Goal: Task Accomplishment & Management: Use online tool/utility

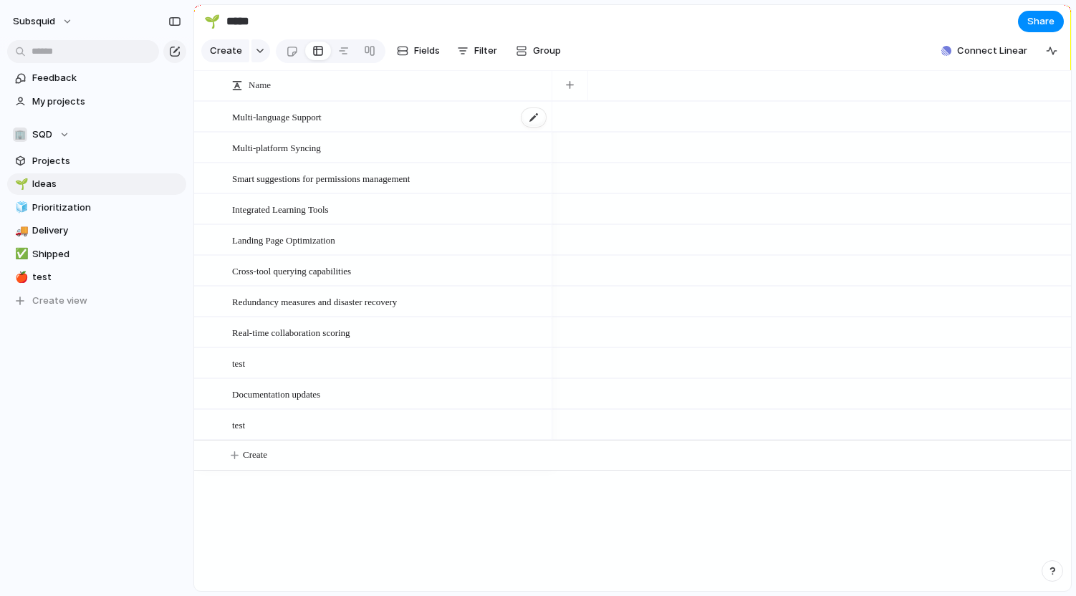
click at [313, 120] on span "Multi-language Support" at bounding box center [277, 116] width 90 height 16
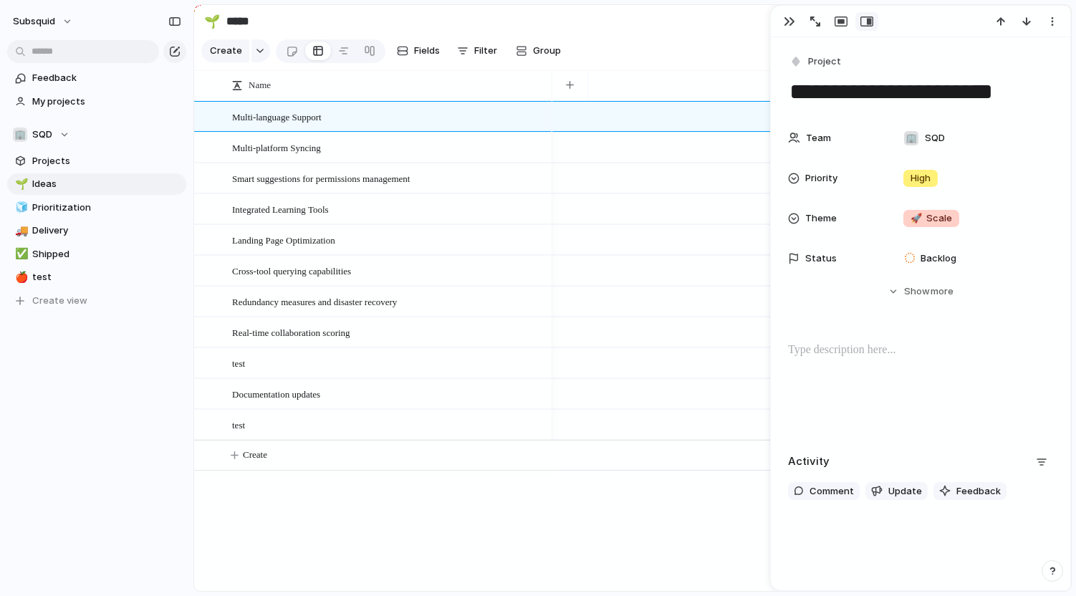
click at [683, 21] on section "🌱 ***** Share" at bounding box center [632, 21] width 877 height 32
click at [790, 19] on div "button" at bounding box center [789, 21] width 11 height 11
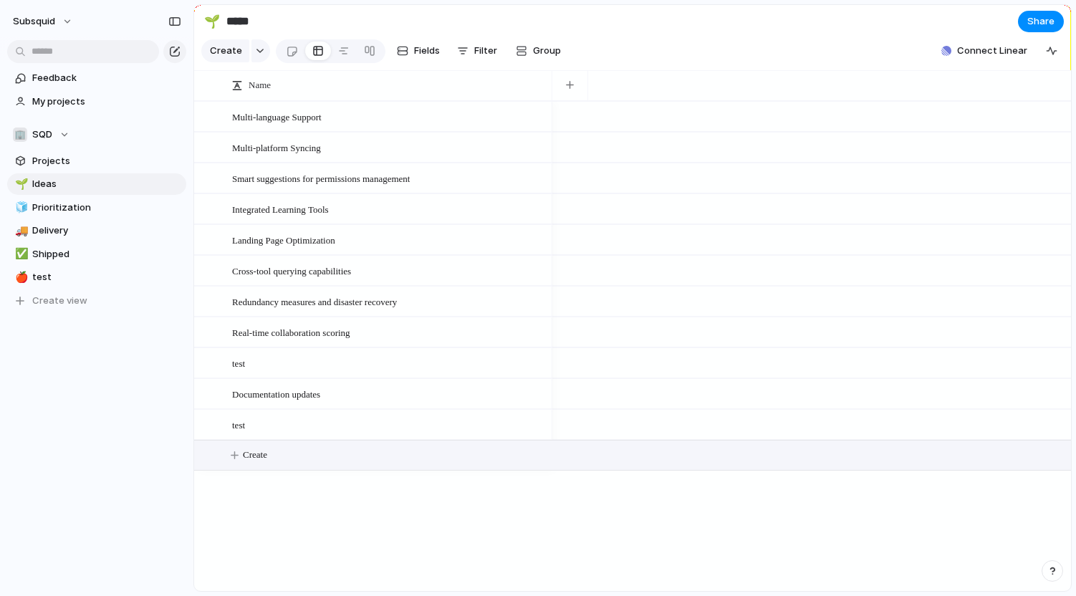
click at [249, 458] on span "Create" at bounding box center [255, 455] width 24 height 14
click at [299, 129] on div "Multi-language Support" at bounding box center [389, 116] width 315 height 29
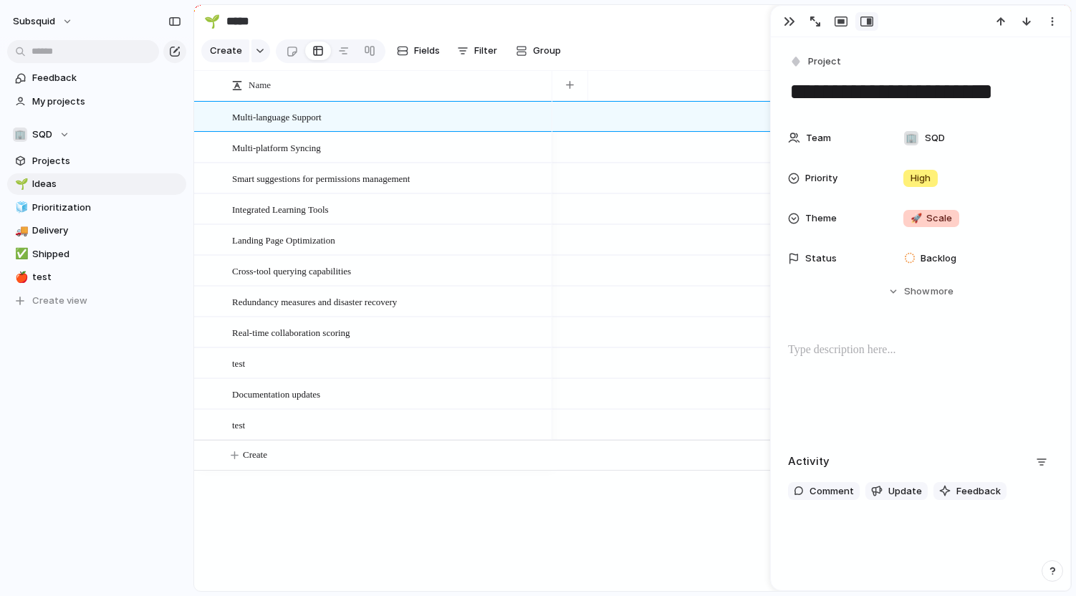
scroll to position [28, 0]
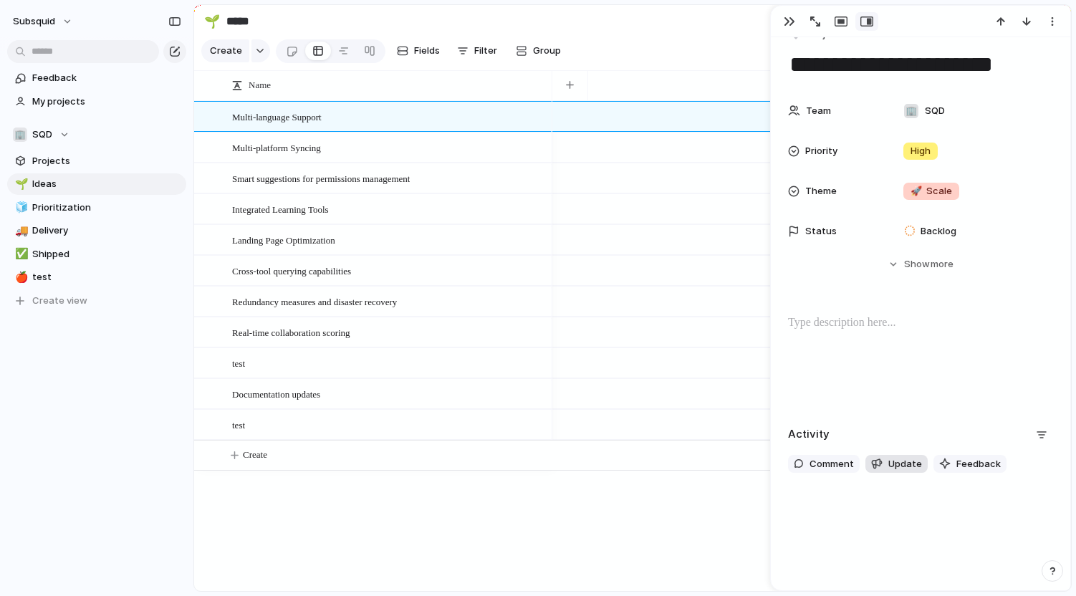
click at [888, 459] on span "Update" at bounding box center [905, 464] width 34 height 14
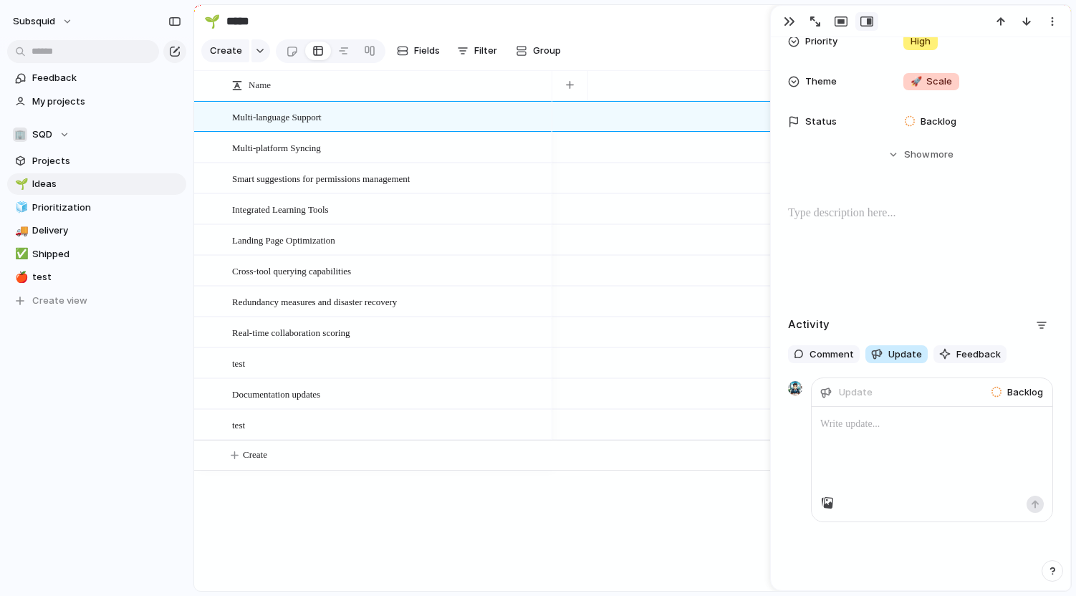
scroll to position [173, 0]
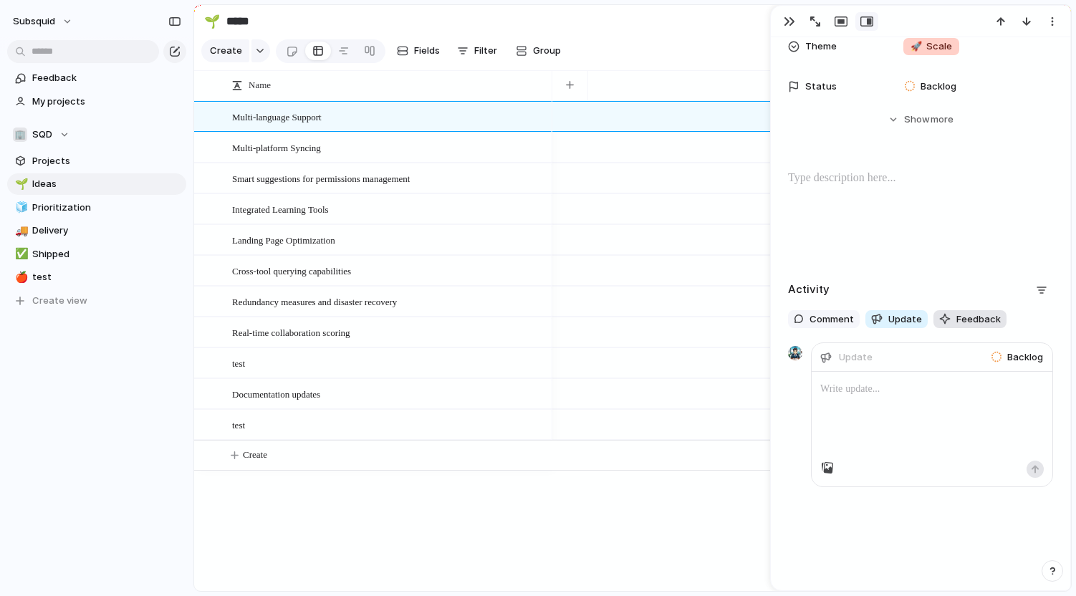
click at [973, 313] on span "Feedback" at bounding box center [978, 319] width 44 height 14
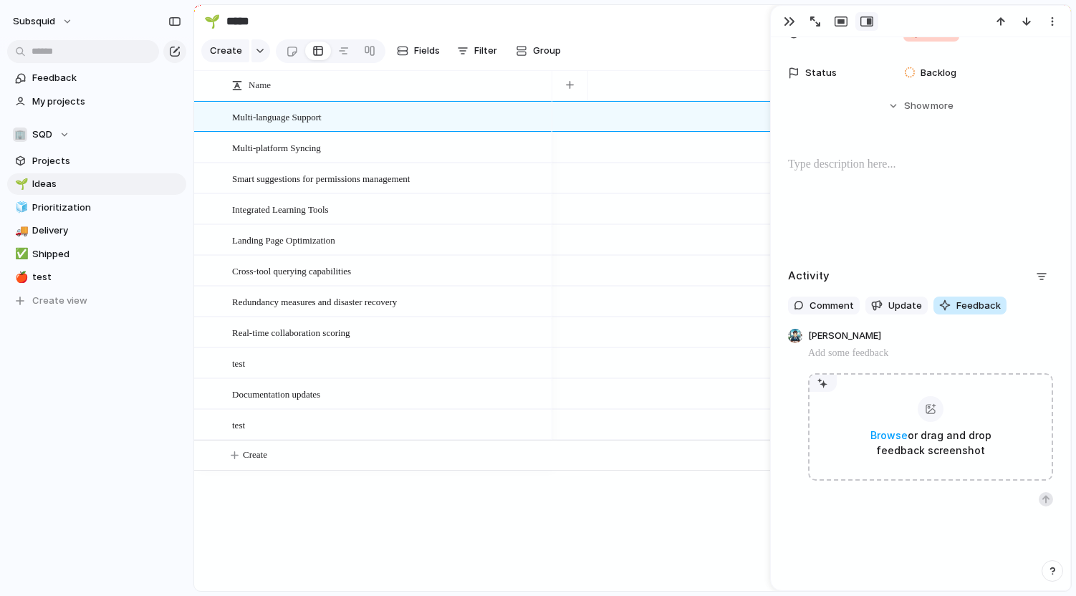
scroll to position [187, 0]
click at [966, 299] on span "Feedback" at bounding box center [978, 304] width 44 height 14
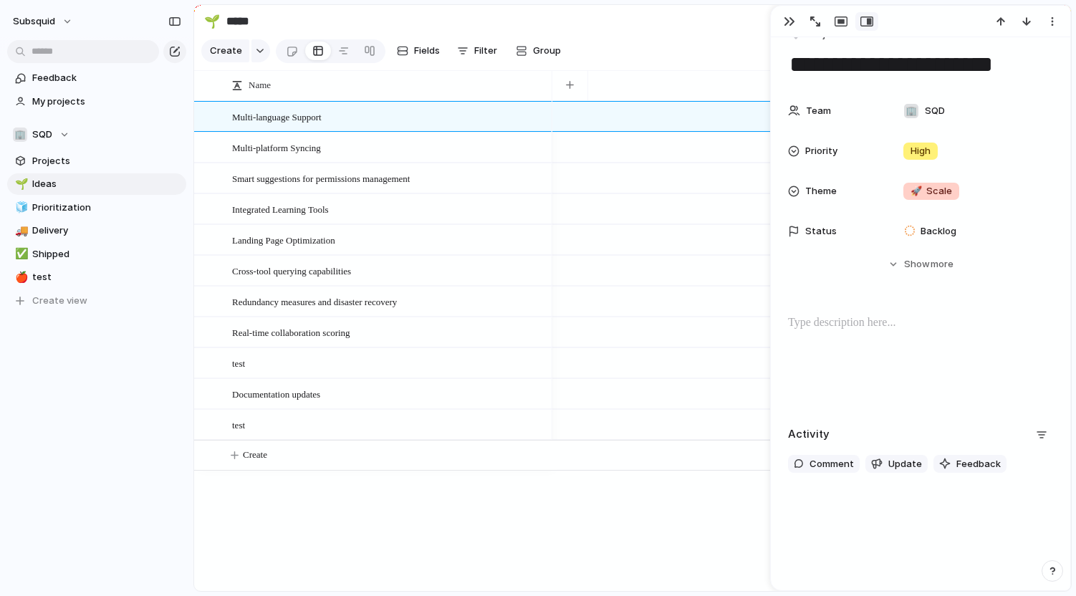
click at [628, 19] on section "🌱 ***** Share" at bounding box center [632, 21] width 877 height 32
click at [784, 16] on div "button" at bounding box center [789, 21] width 11 height 11
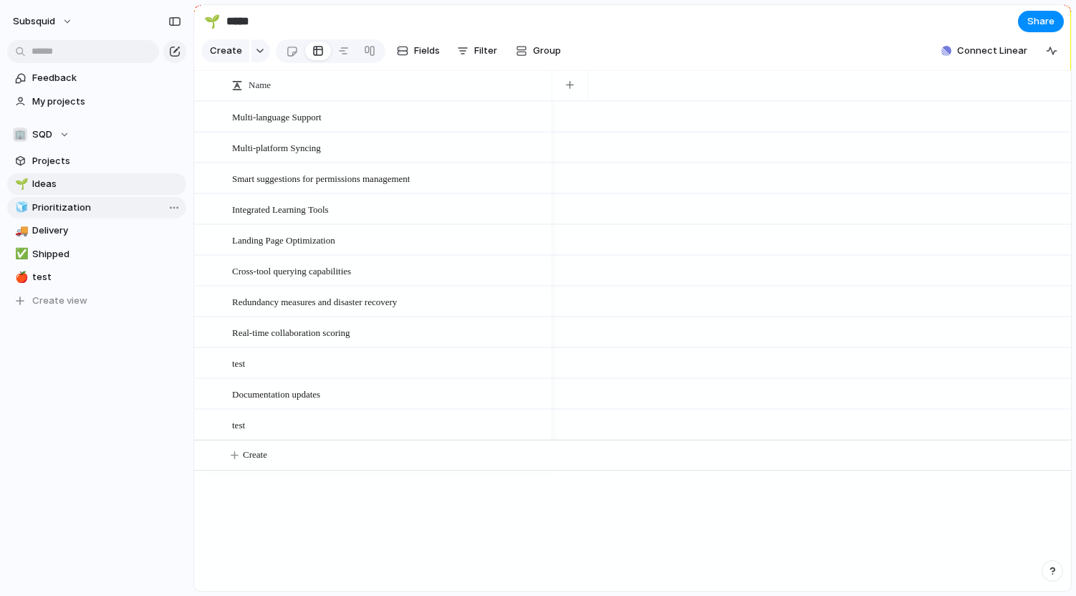
click at [95, 211] on span "Prioritization" at bounding box center [106, 208] width 149 height 14
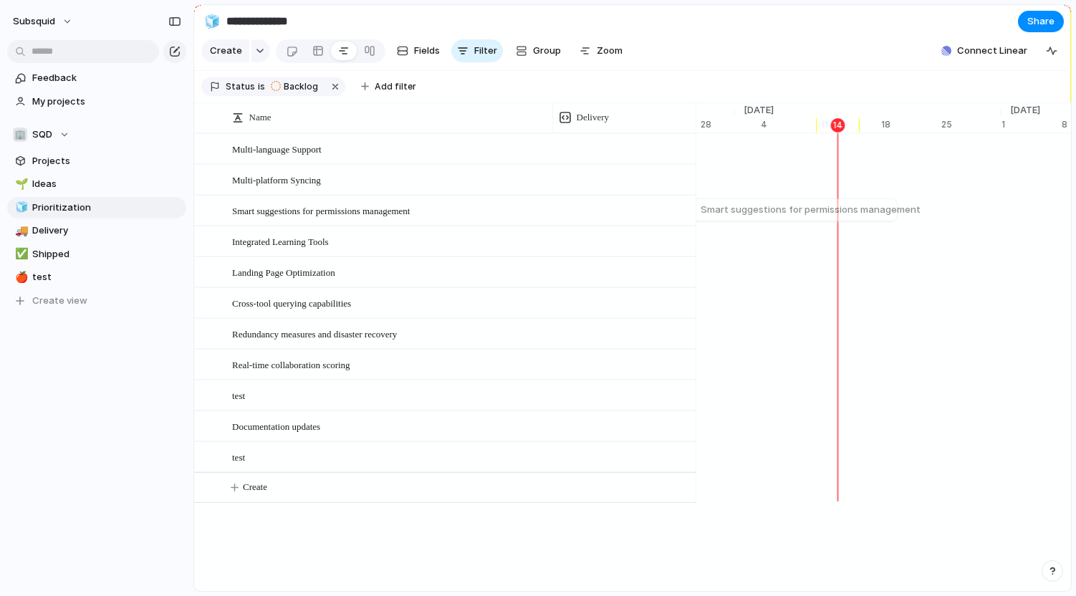
scroll to position [0, 9290]
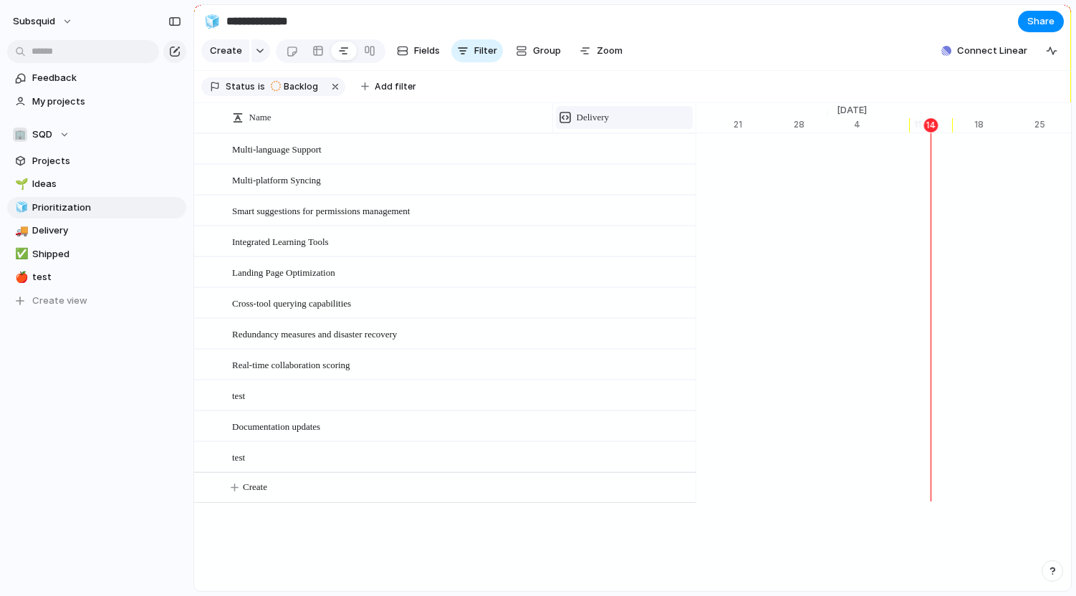
click at [577, 117] on span "Delivery" at bounding box center [593, 117] width 32 height 14
click at [577, 117] on div "Modify Hide Sort ascending Sort descending" at bounding box center [538, 298] width 1076 height 596
click at [587, 143] on div at bounding box center [623, 148] width 143 height 29
click at [587, 151] on div at bounding box center [623, 148] width 143 height 29
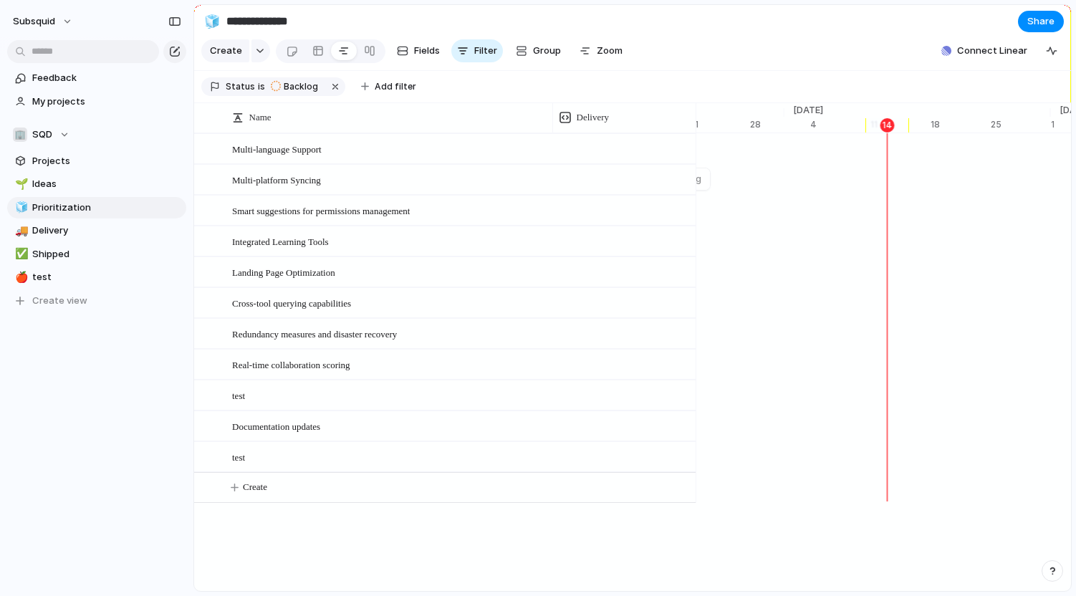
scroll to position [0, 9690]
click at [1057, 54] on div "button" at bounding box center [1051, 50] width 11 height 11
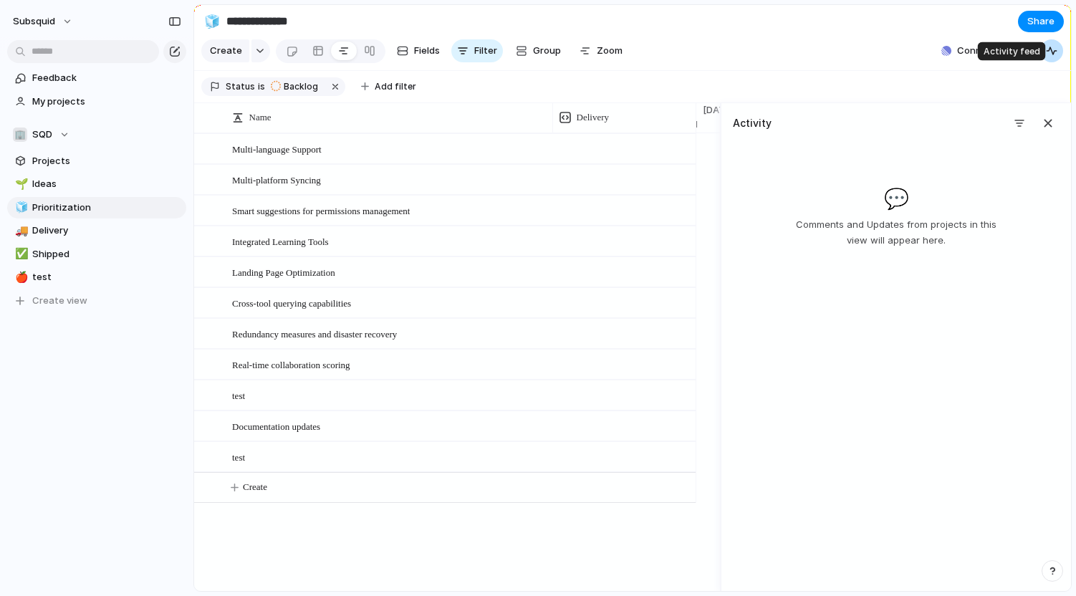
click at [1057, 54] on div "button" at bounding box center [1051, 50] width 11 height 11
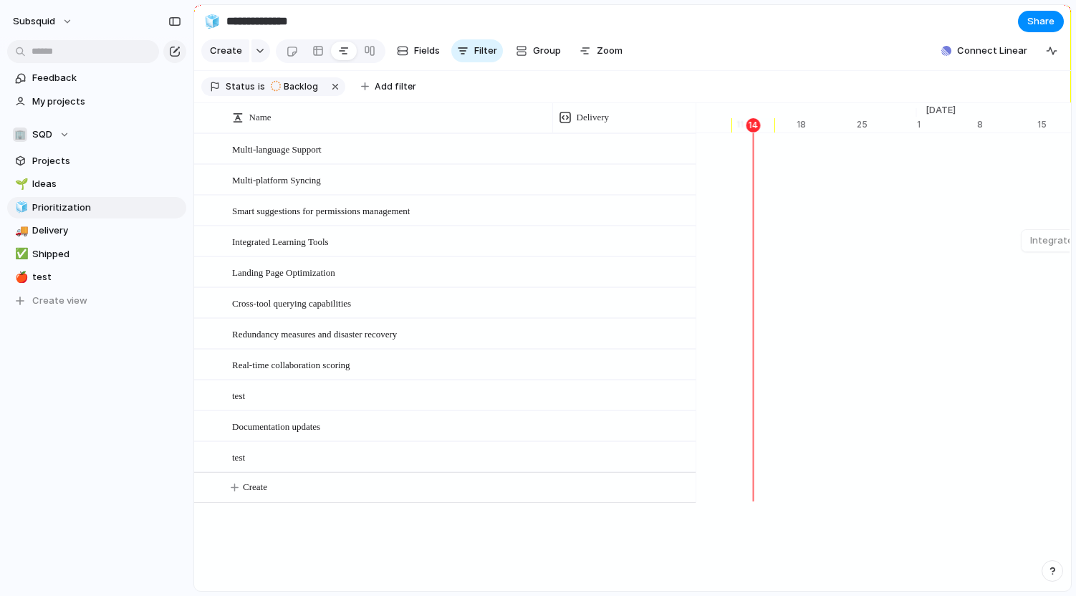
scroll to position [0, 9333]
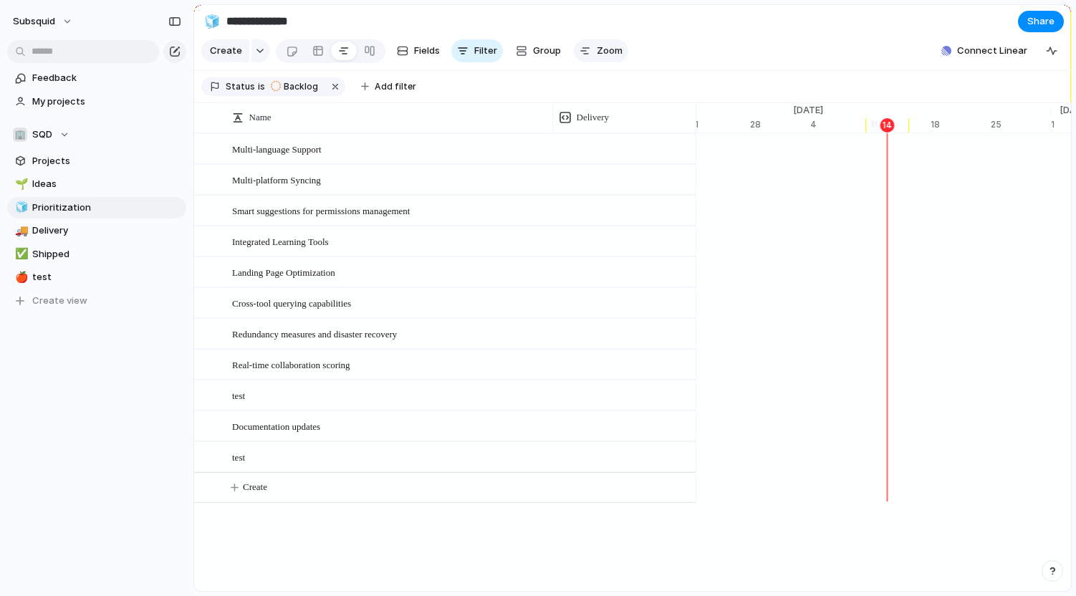
click at [603, 47] on span "Zoom" at bounding box center [610, 51] width 26 height 14
click at [550, 48] on span "Group" at bounding box center [547, 51] width 28 height 14
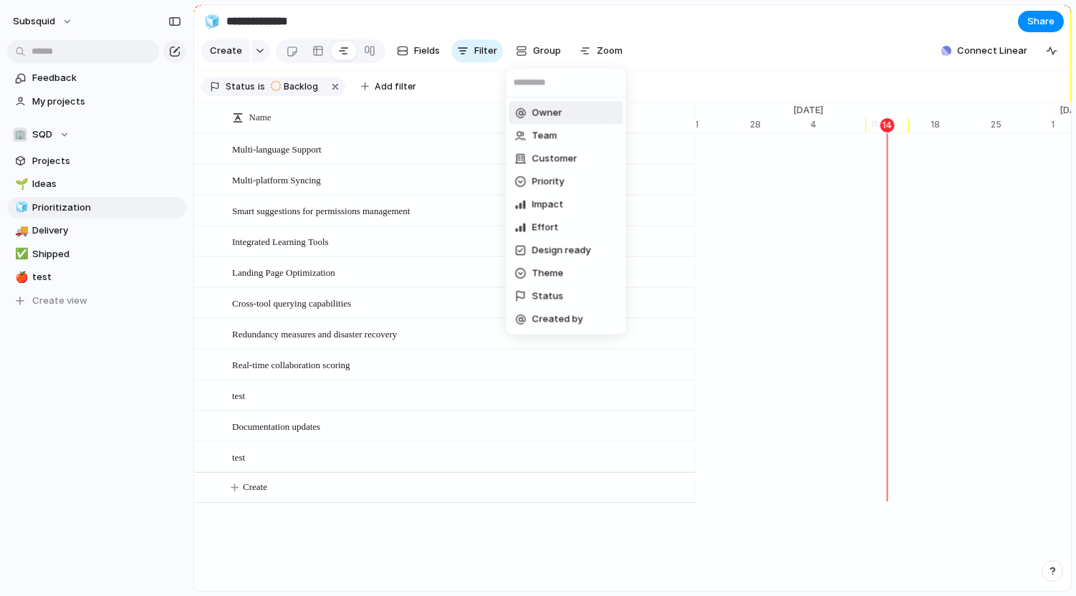
click at [550, 48] on div "Owner Team Customer Priority Impact Effort Design ready Theme Status Created by" at bounding box center [538, 298] width 1076 height 596
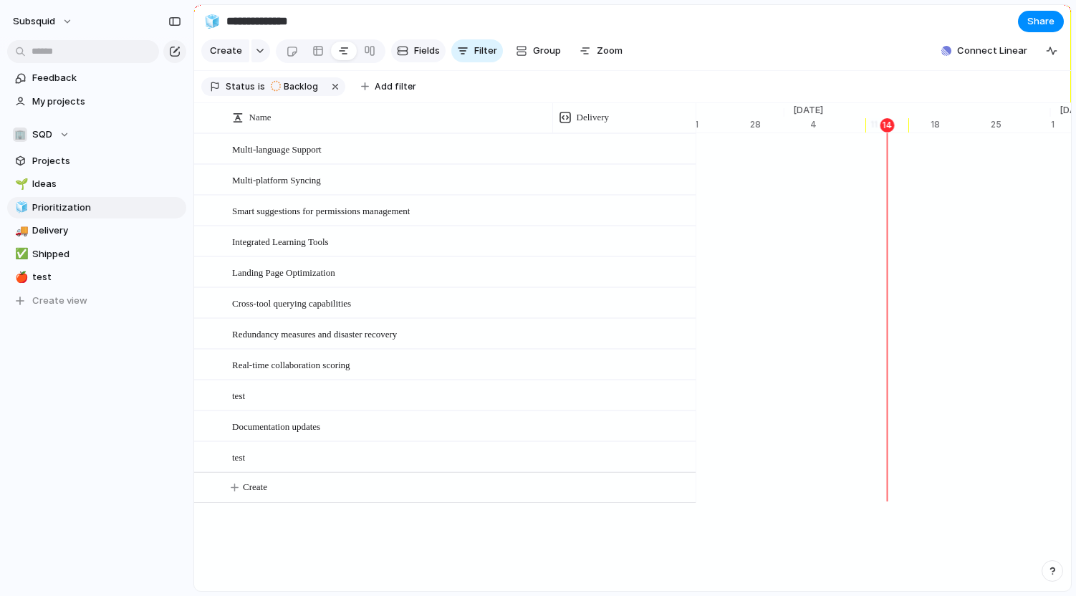
click at [439, 54] on button "Fields" at bounding box center [418, 50] width 54 height 23
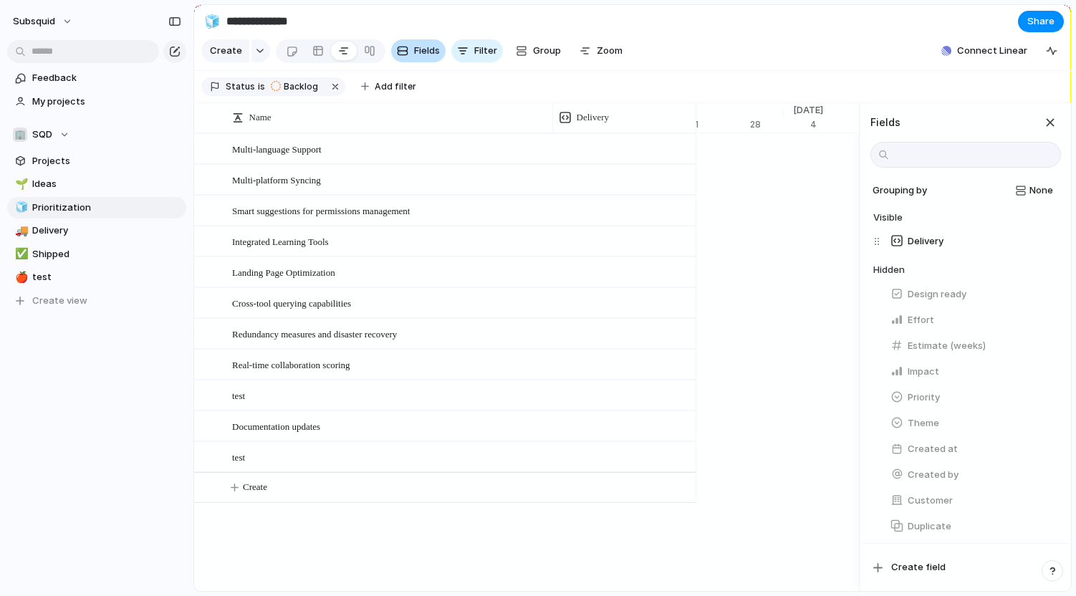
click at [439, 54] on button "Fields" at bounding box center [418, 50] width 54 height 23
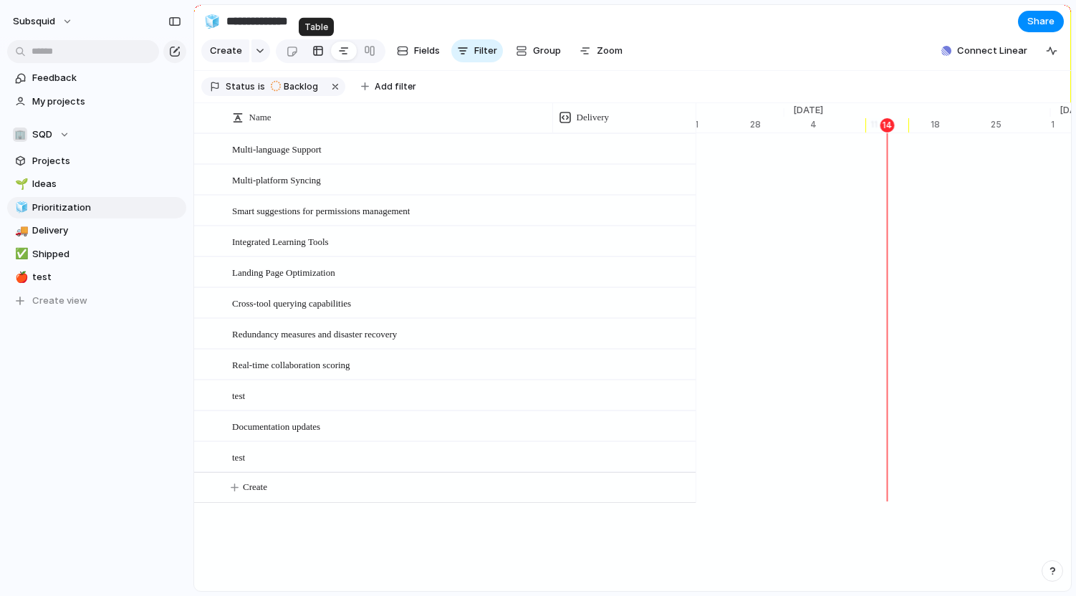
click at [317, 53] on div at bounding box center [317, 50] width 11 height 23
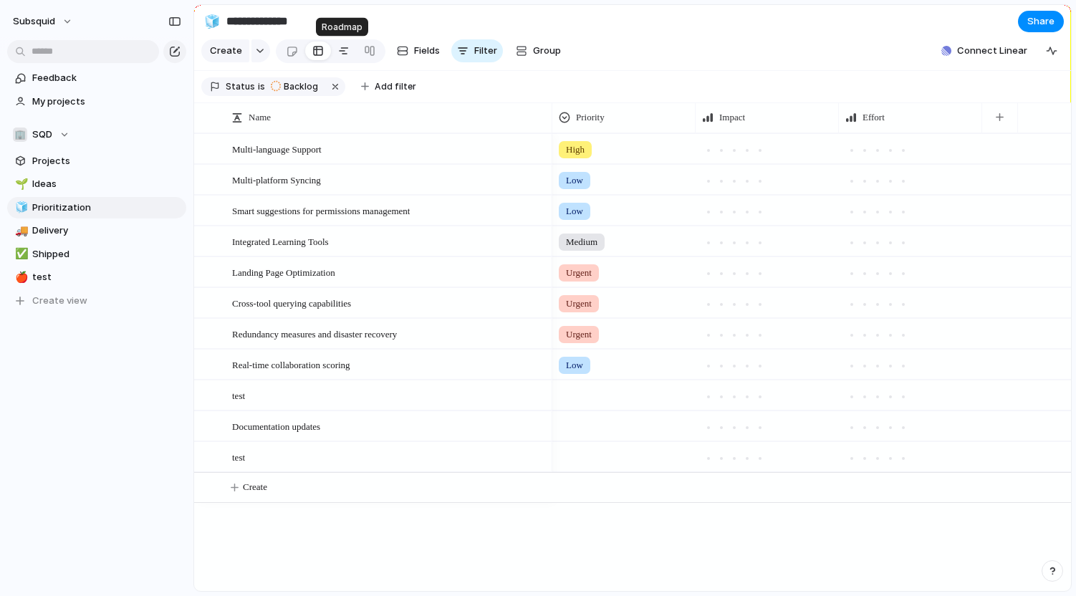
click at [351, 52] on link at bounding box center [344, 50] width 26 height 23
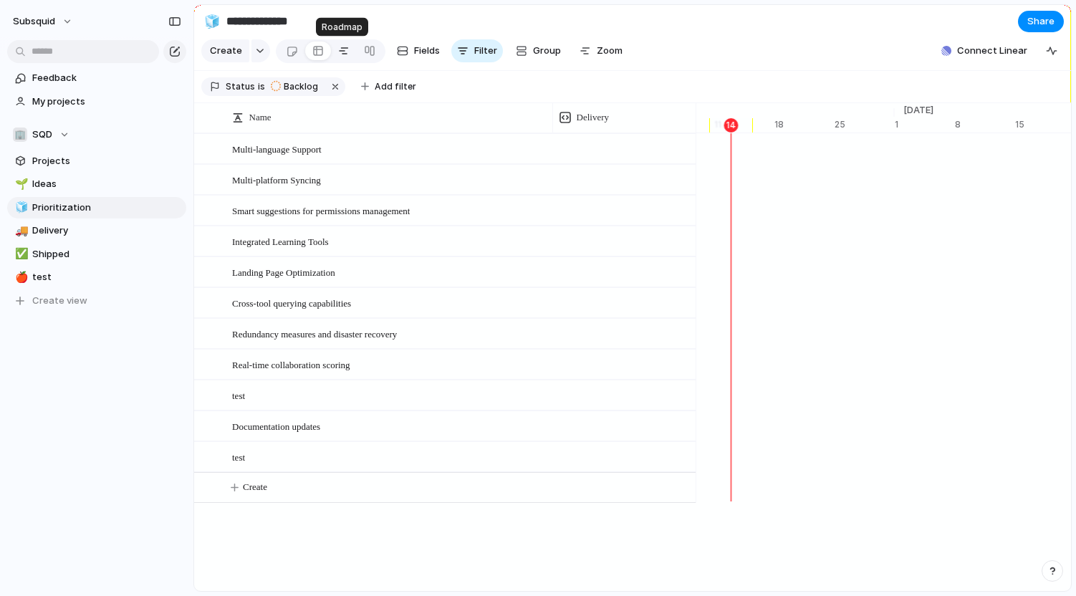
scroll to position [0, 9489]
click at [581, 118] on span "Delivery" at bounding box center [593, 117] width 32 height 14
click at [581, 118] on div "Modify Hide Sort ascending Sort descending" at bounding box center [538, 298] width 1076 height 596
click at [304, 142] on span "Multi-language Support" at bounding box center [277, 148] width 90 height 16
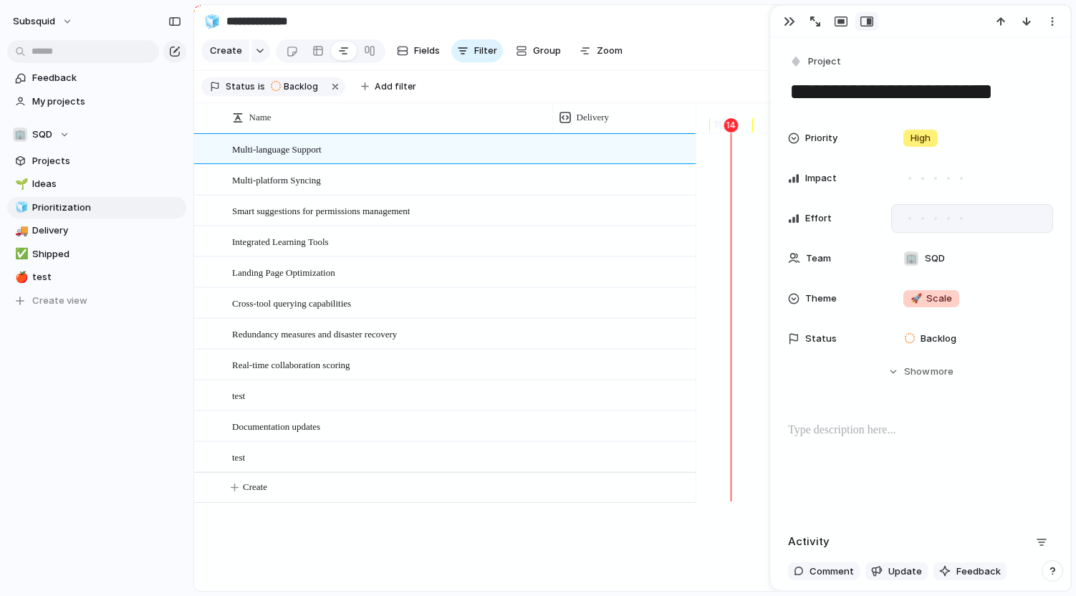
click at [927, 228] on div at bounding box center [972, 218] width 162 height 29
click at [951, 228] on div at bounding box center [972, 218] width 162 height 29
click at [915, 178] on div at bounding box center [909, 178] width 13 height 13
click at [945, 178] on div at bounding box center [948, 178] width 7 height 7
click at [945, 218] on div at bounding box center [948, 218] width 13 height 13
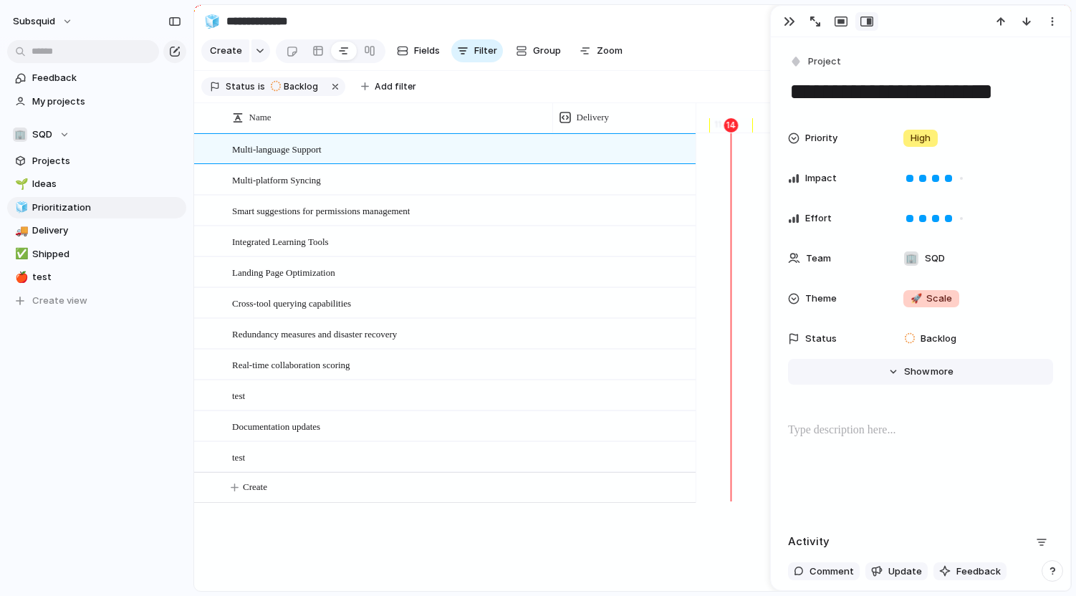
click at [918, 375] on span "Show" at bounding box center [917, 372] width 26 height 14
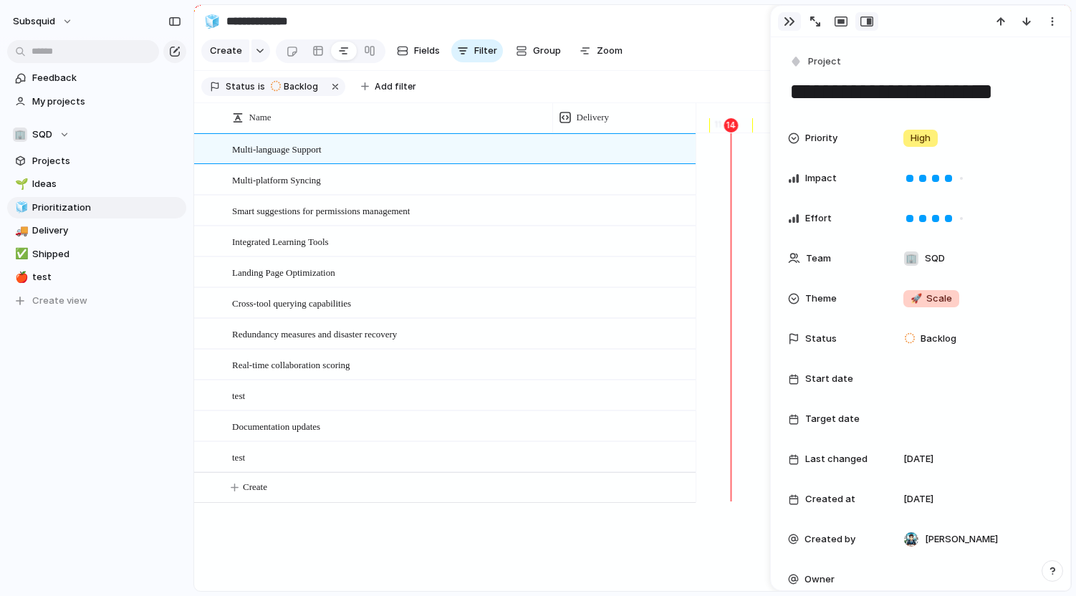
click at [786, 14] on button "button" at bounding box center [789, 21] width 23 height 19
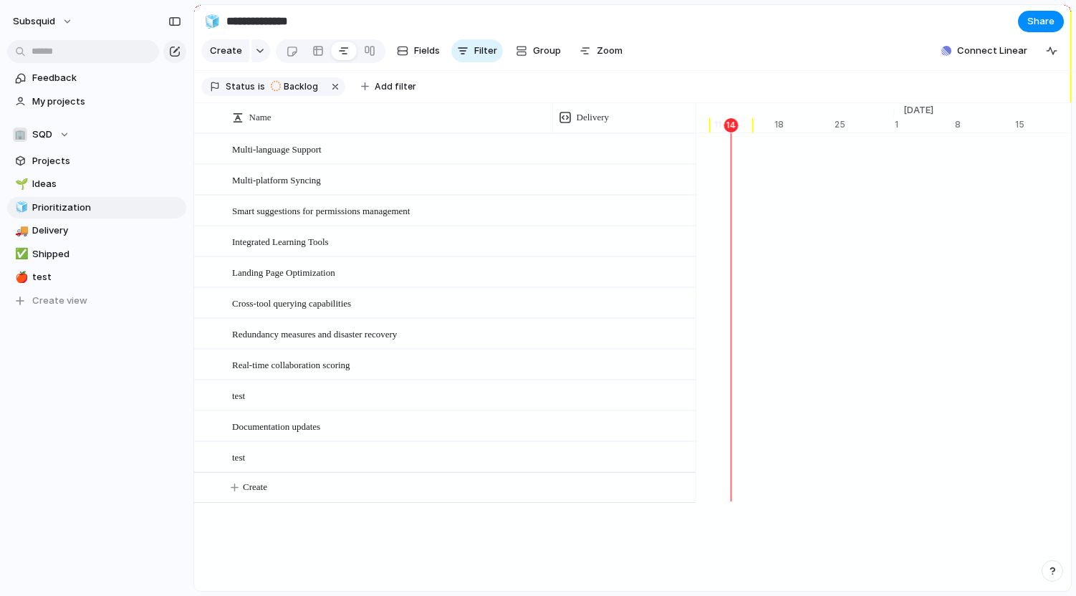
click at [608, 24] on section "**********" at bounding box center [632, 21] width 877 height 32
click at [331, 85] on button "button" at bounding box center [336, 86] width 19 height 19
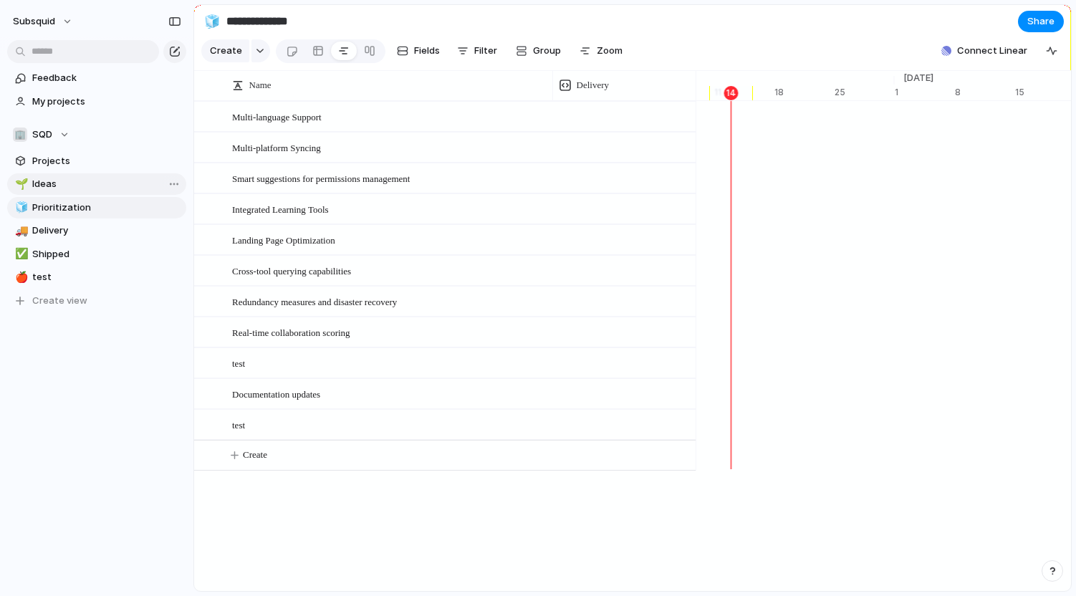
click at [79, 192] on link "🌱 Ideas" at bounding box center [96, 183] width 179 height 21
type input "*****"
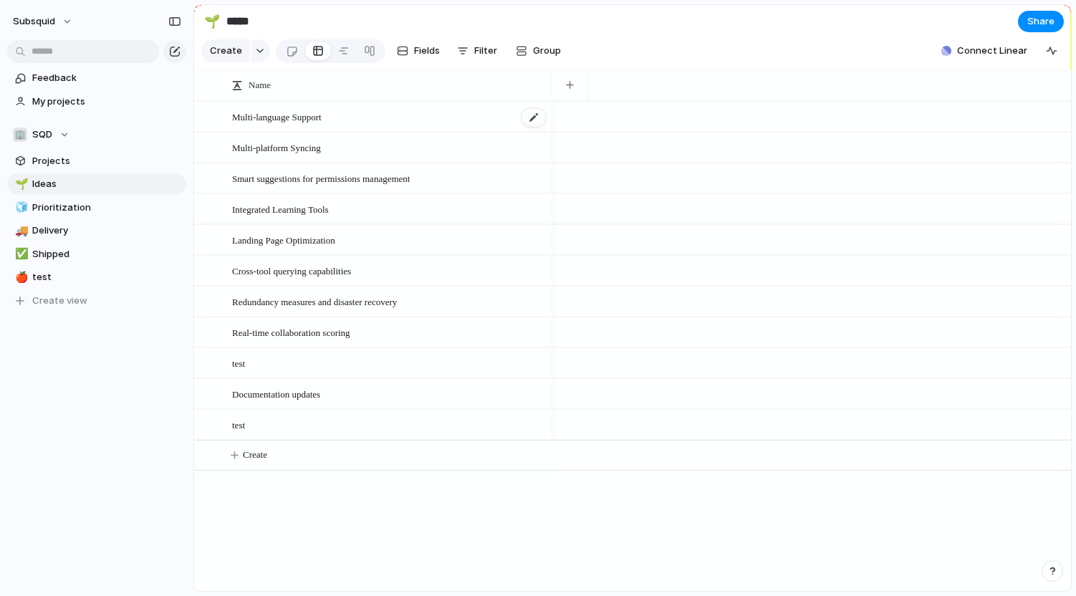
click at [316, 115] on span "Multi-language Support" at bounding box center [277, 116] width 90 height 16
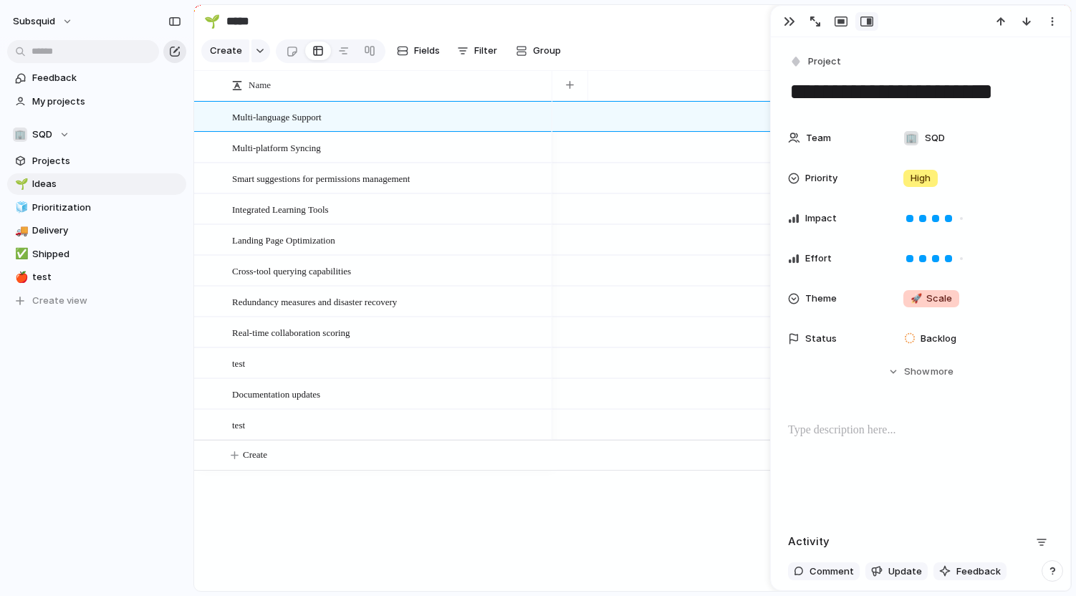
click at [169, 53] on div "button" at bounding box center [174, 51] width 11 height 11
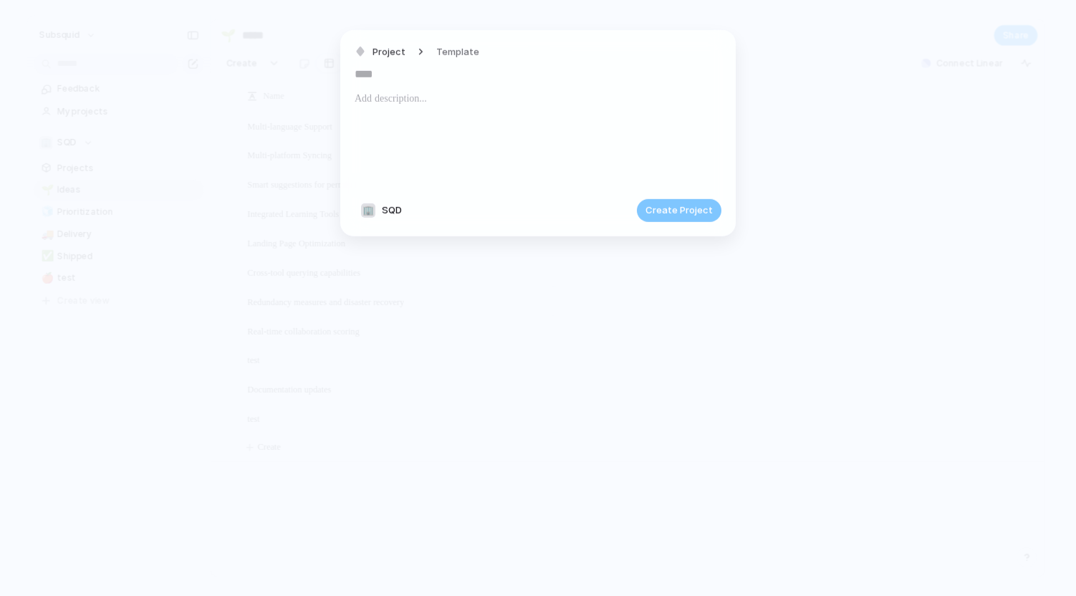
click at [411, 49] on div "Project Template" at bounding box center [421, 52] width 133 height 21
click at [393, 49] on span "Project" at bounding box center [389, 51] width 33 height 14
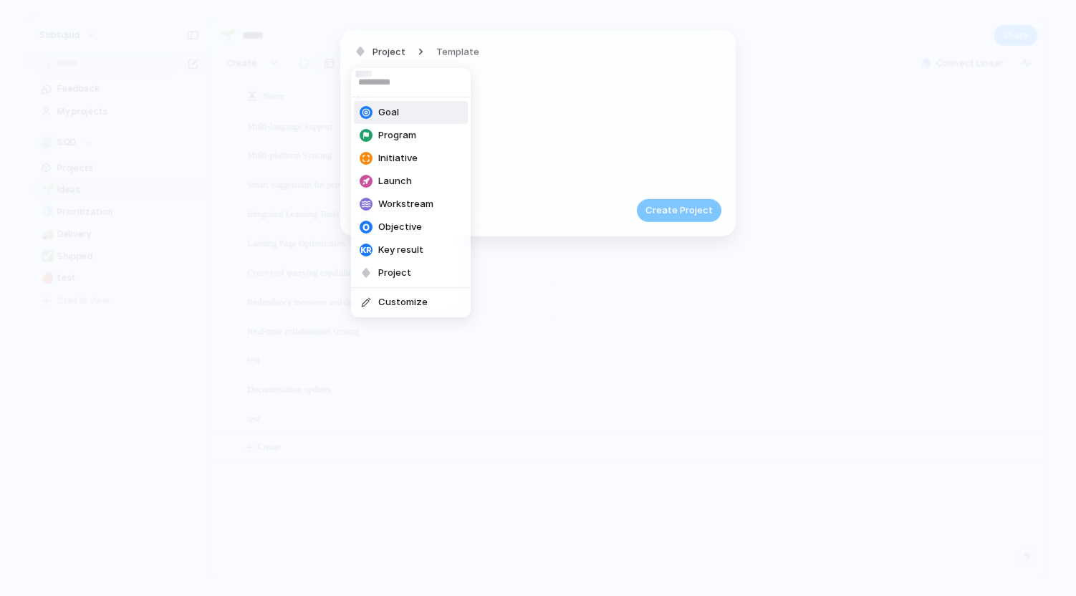
click at [410, 116] on li "Goal" at bounding box center [411, 112] width 114 height 23
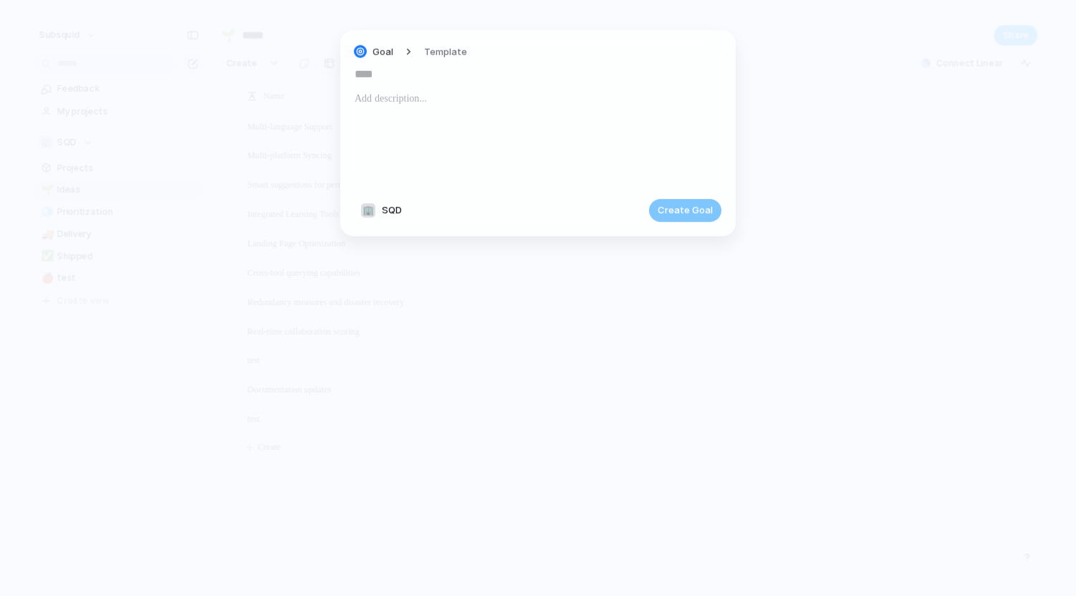
click at [410, 116] on div at bounding box center [538, 138] width 367 height 97
click at [461, 77] on input "text" at bounding box center [538, 74] width 367 height 23
type input "****"
click at [674, 214] on span "Create Goal" at bounding box center [685, 210] width 55 height 14
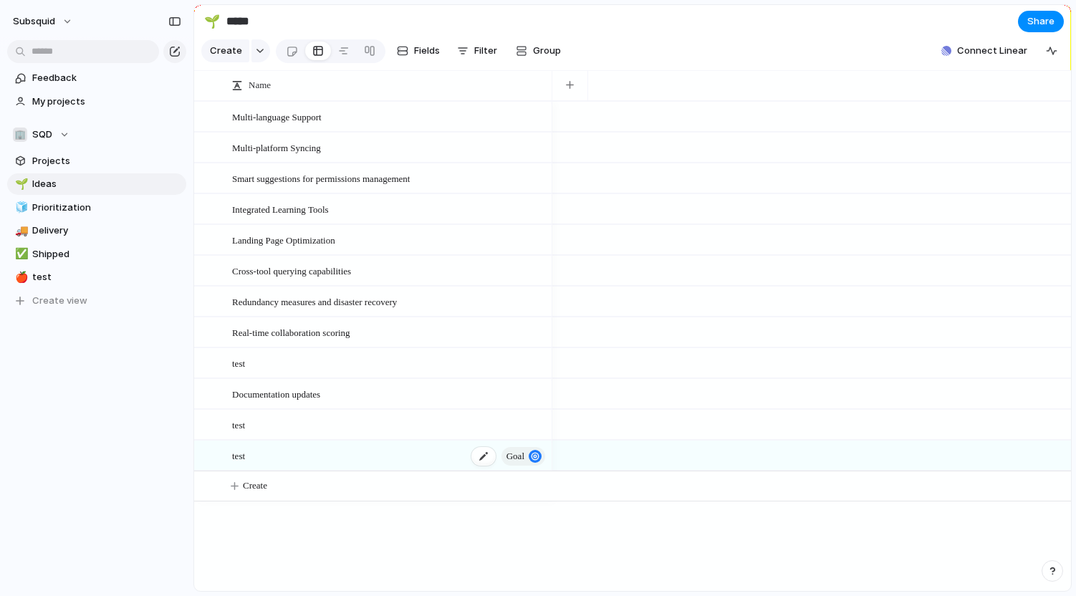
click at [254, 458] on div "test Goal" at bounding box center [389, 455] width 315 height 29
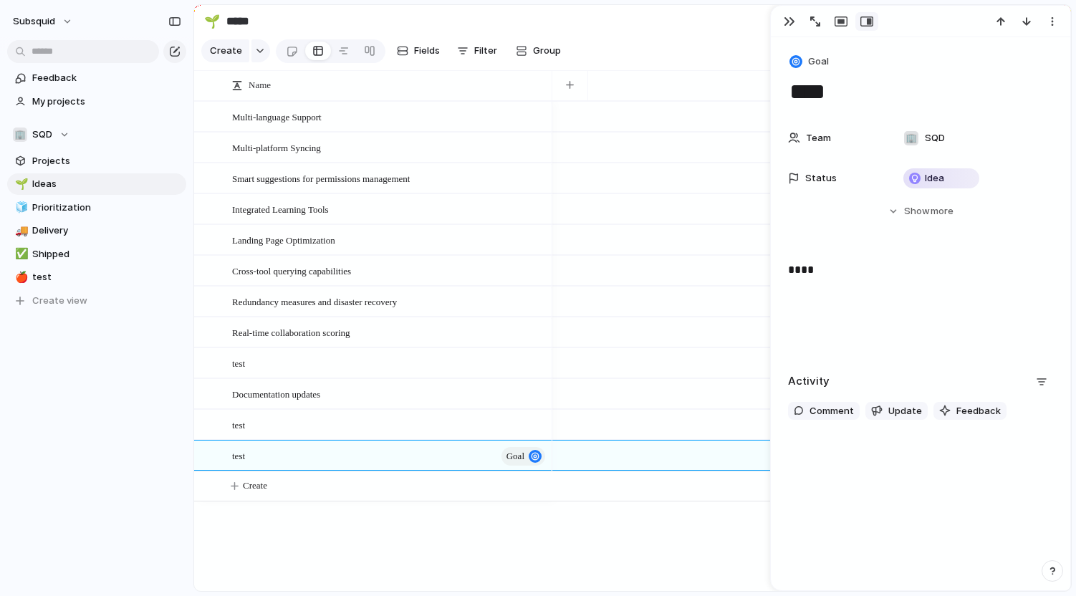
click at [881, 299] on div "****" at bounding box center [920, 307] width 265 height 92
click at [908, 206] on span "Show" at bounding box center [917, 211] width 26 height 14
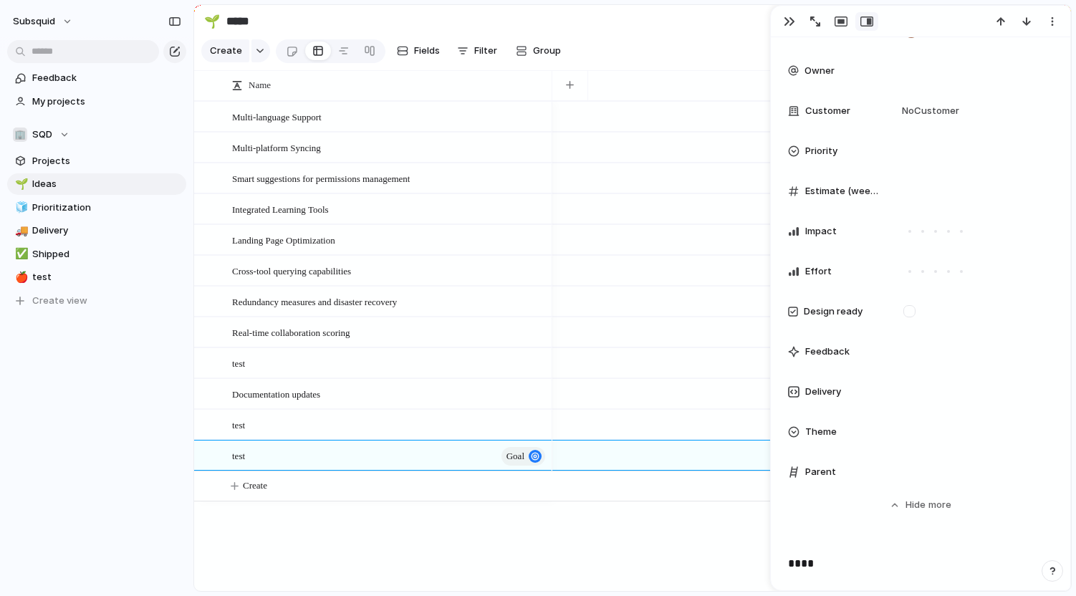
scroll to position [357, 0]
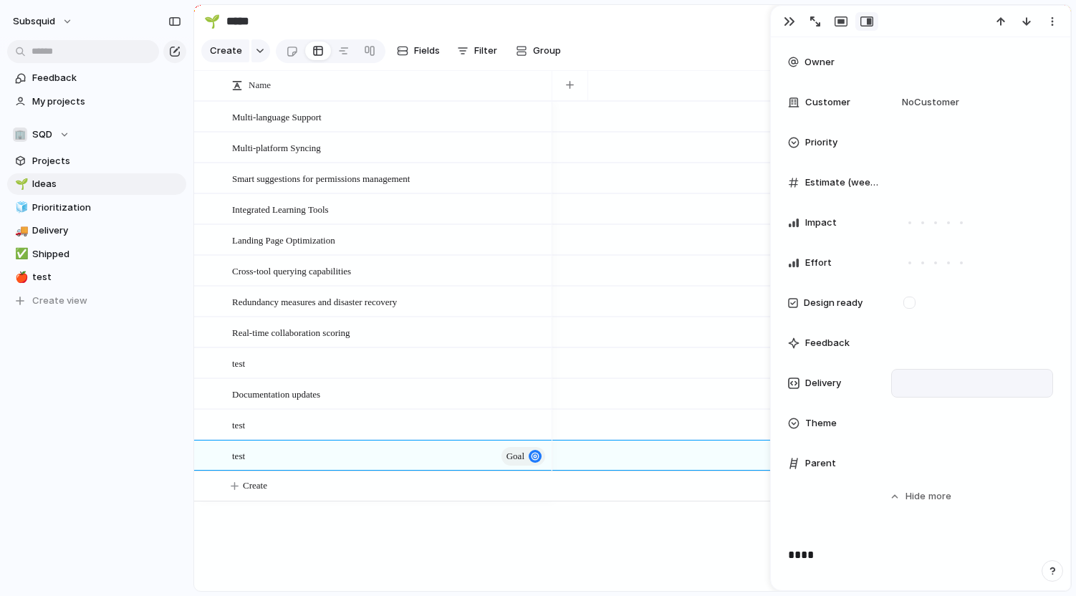
click at [916, 380] on div at bounding box center [972, 383] width 149 height 16
click at [917, 413] on div at bounding box center [972, 423] width 162 height 29
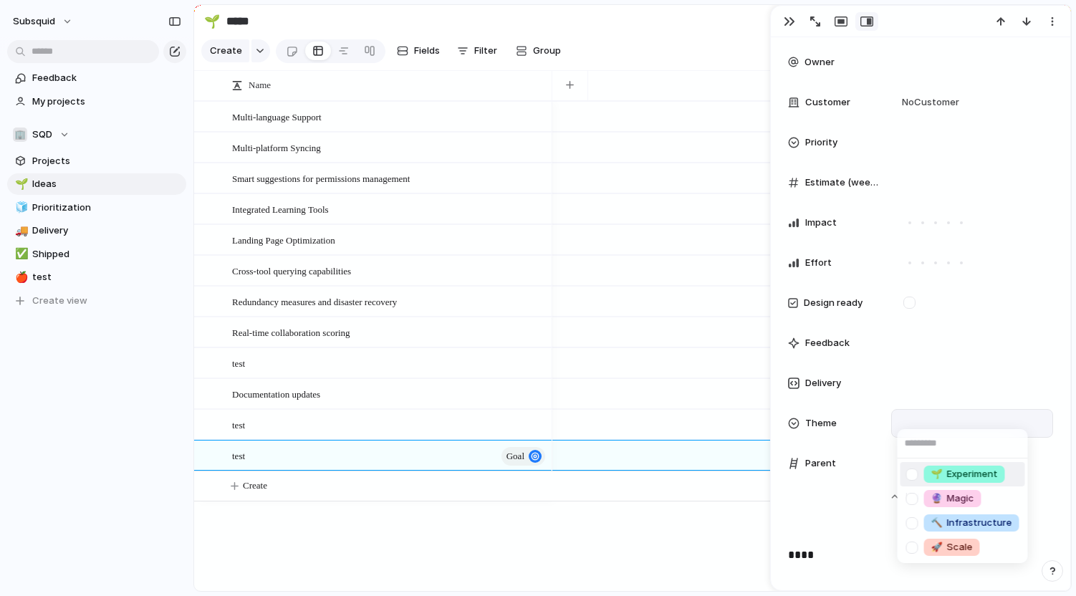
click at [917, 413] on div "🌱 Experiment 🔮 Magic 🔨 Infrastructure 🚀 Scale" at bounding box center [538, 298] width 1076 height 596
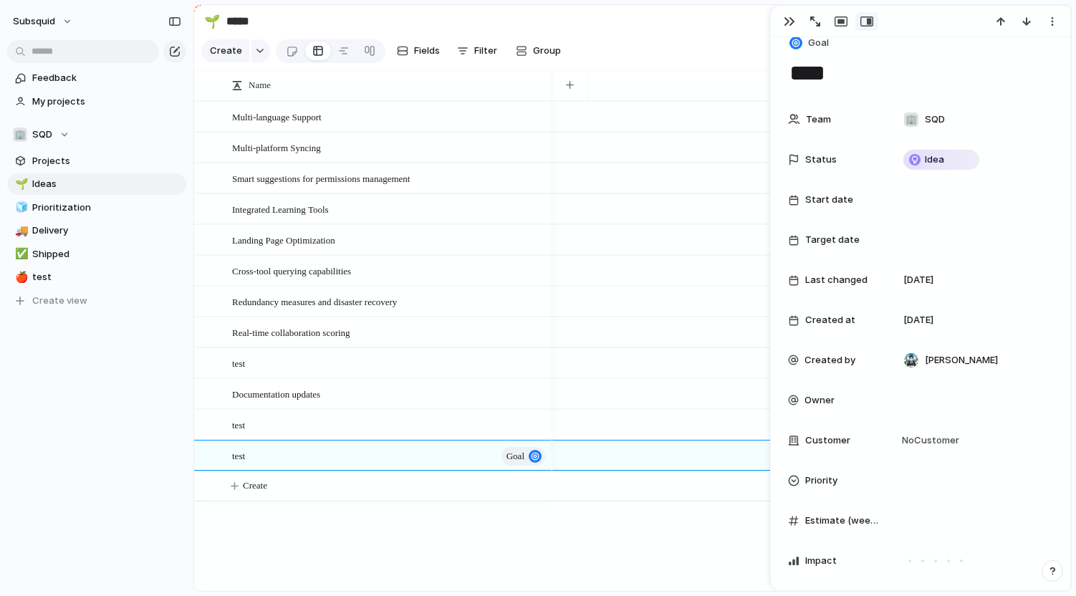
scroll to position [0, 0]
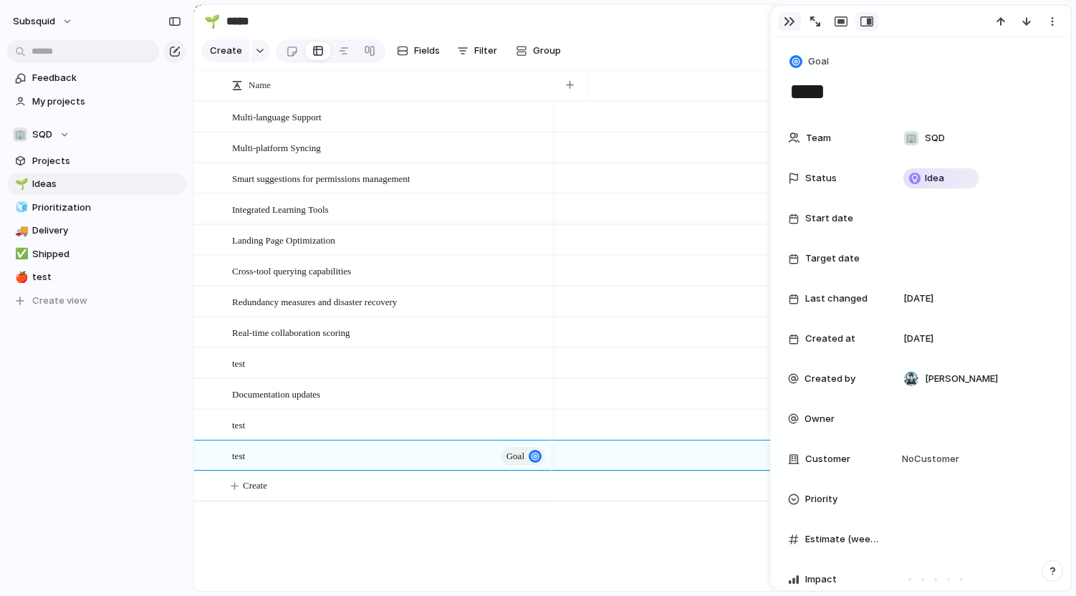
click at [796, 16] on button "button" at bounding box center [789, 21] width 23 height 19
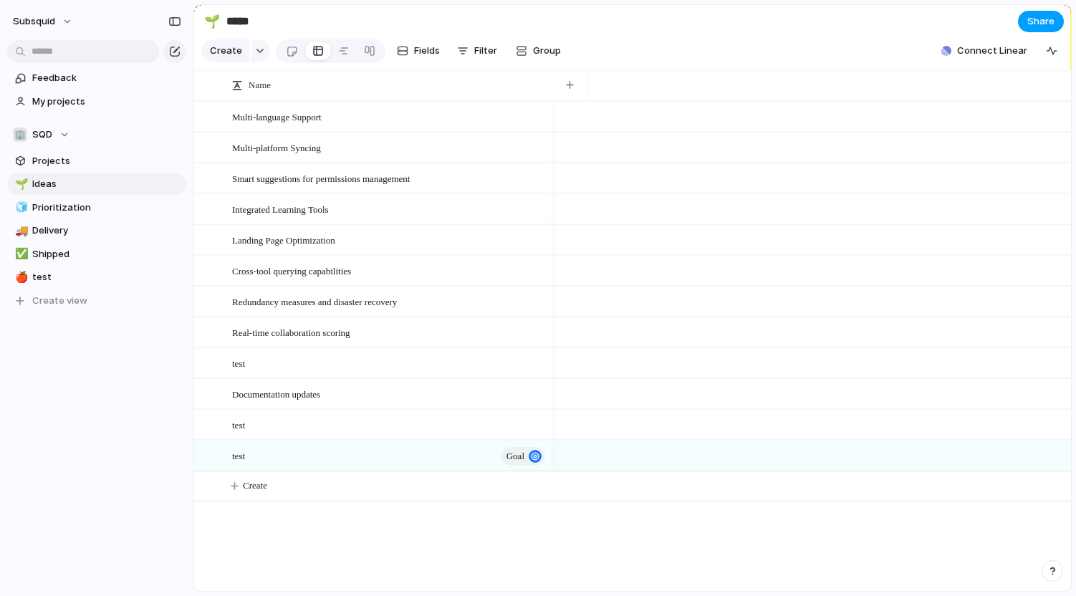
click at [1036, 21] on span "Share" at bounding box center [1040, 21] width 27 height 14
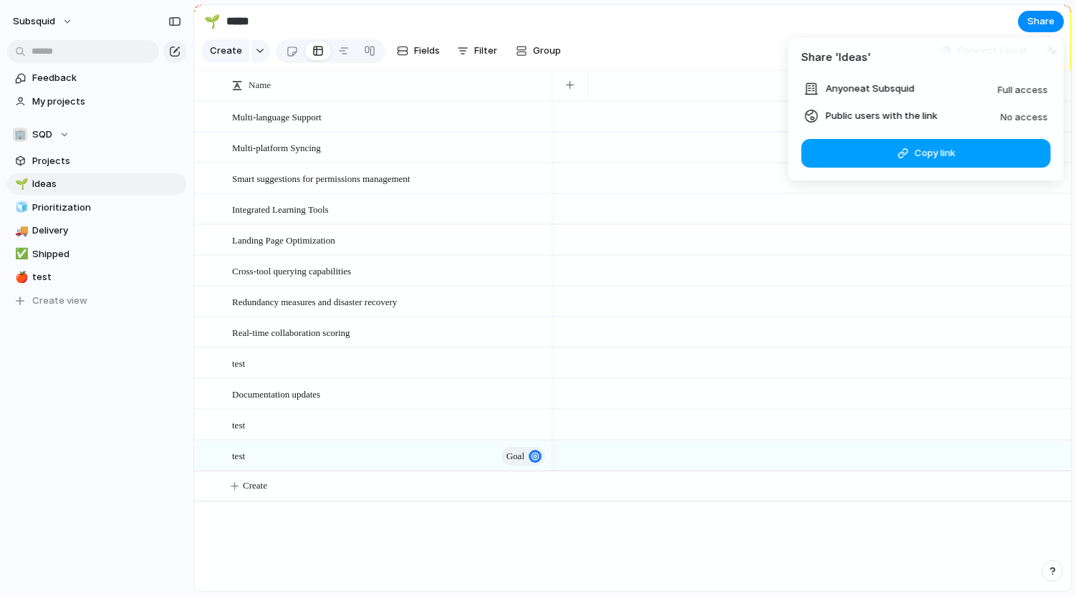
click at [933, 159] on span "Copy link" at bounding box center [934, 153] width 41 height 14
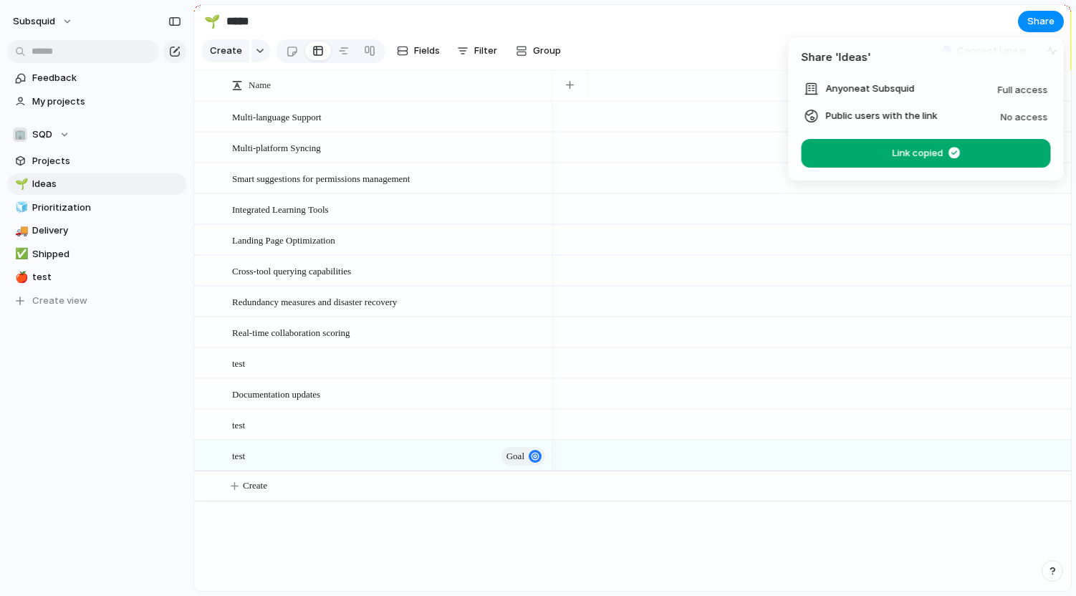
click at [1014, 108] on div "No access" at bounding box center [1024, 115] width 47 height 17
click at [1018, 116] on span "No access" at bounding box center [1024, 116] width 47 height 11
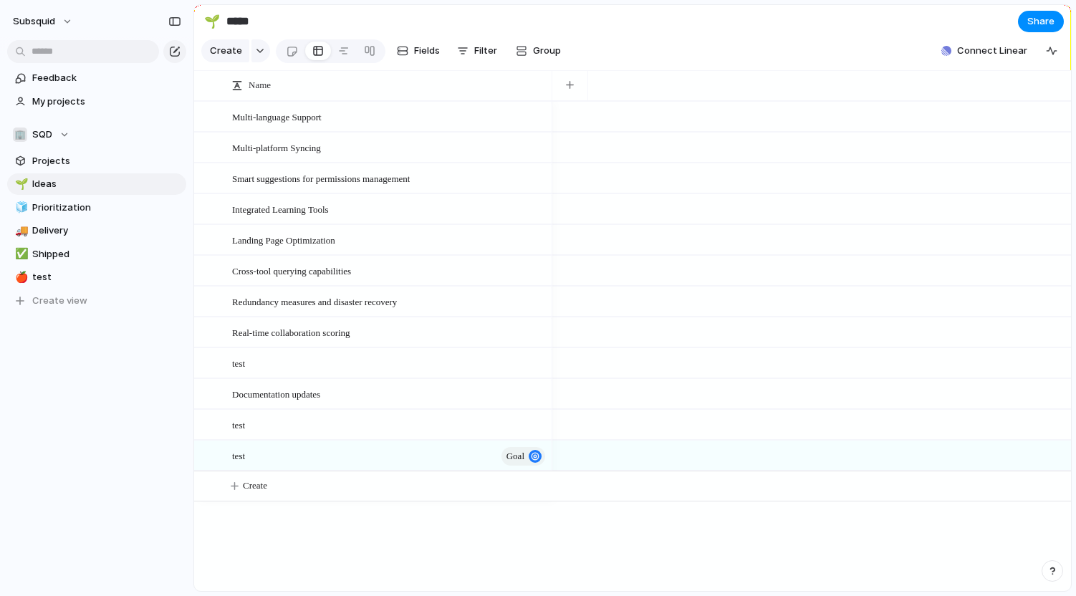
click at [688, 39] on div "Share ' Ideas ' Anyone at Subsquid Full access Public users with the link No ac…" at bounding box center [538, 298] width 1076 height 596
click at [231, 52] on span "Create" at bounding box center [226, 51] width 32 height 14
click at [97, 234] on span "Delivery" at bounding box center [106, 231] width 149 height 14
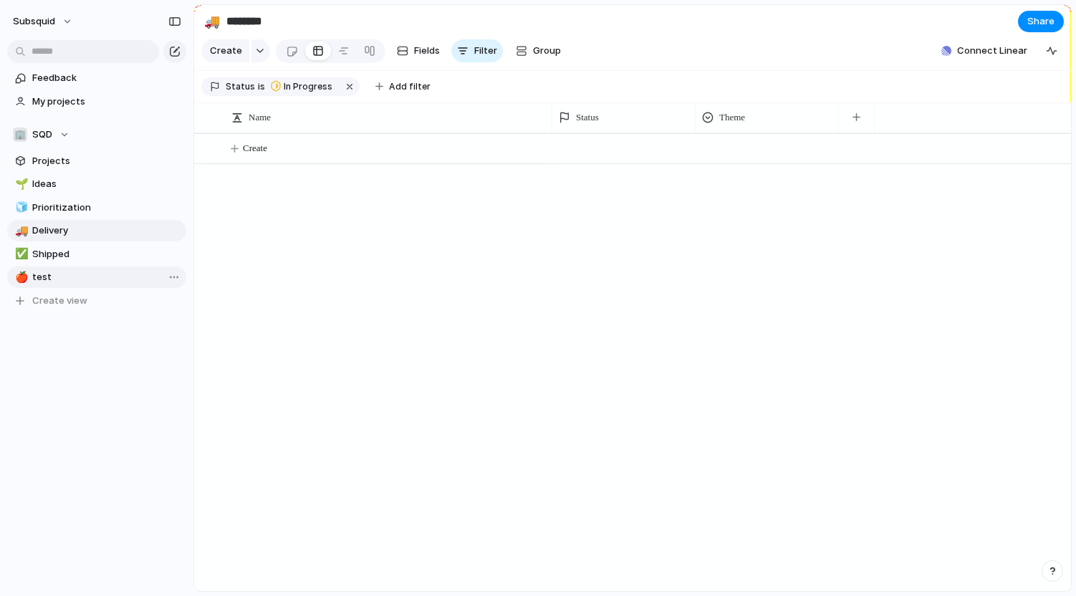
click at [85, 271] on span "test" at bounding box center [106, 277] width 149 height 14
type input "****"
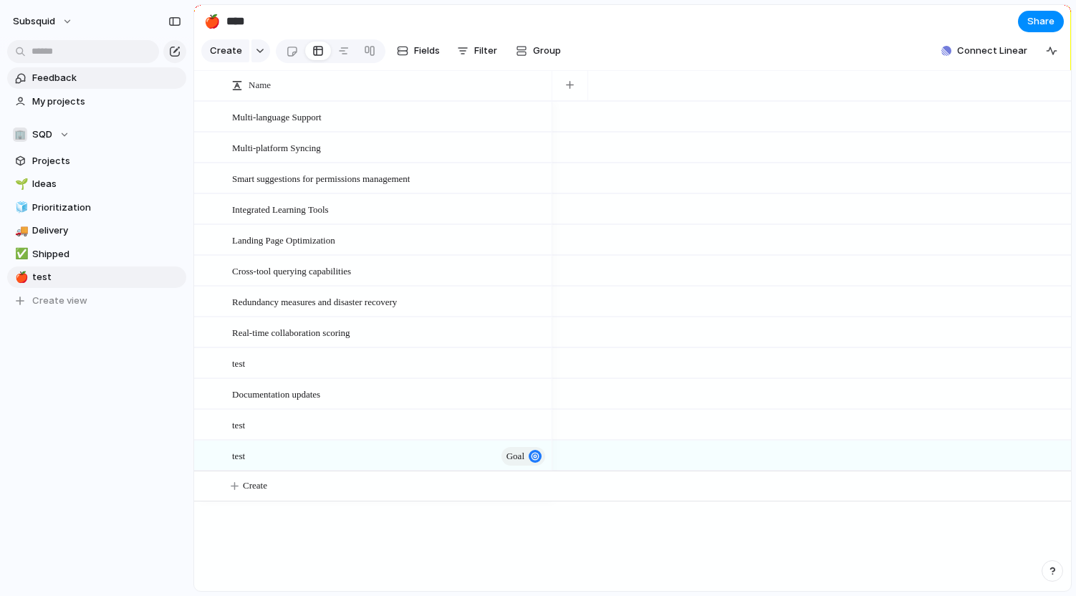
click at [82, 80] on span "Feedback" at bounding box center [106, 78] width 149 height 14
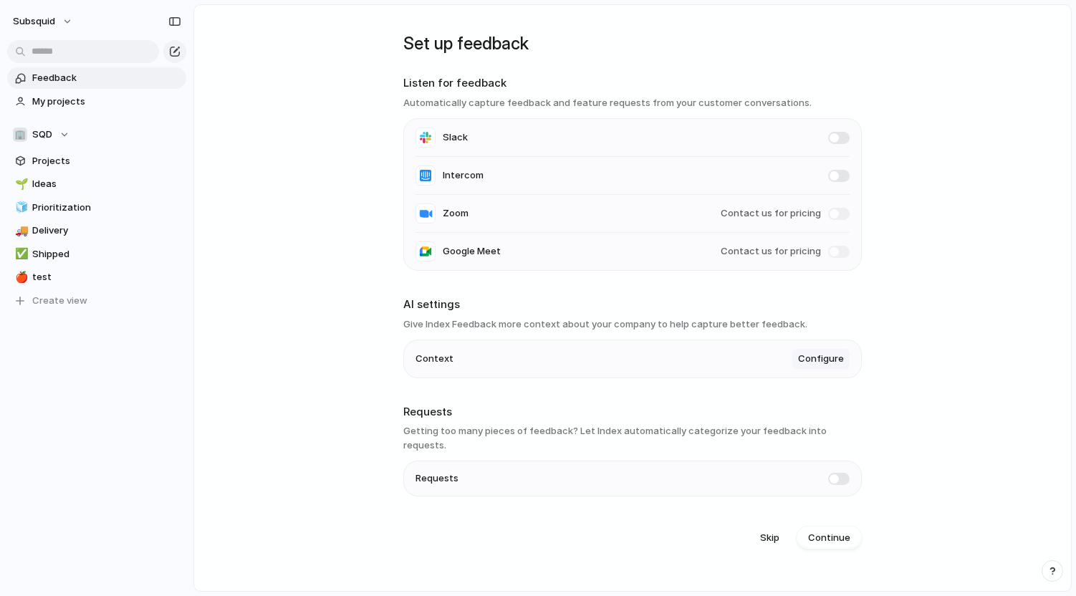
click at [819, 363] on span "Configure" at bounding box center [821, 359] width 46 height 14
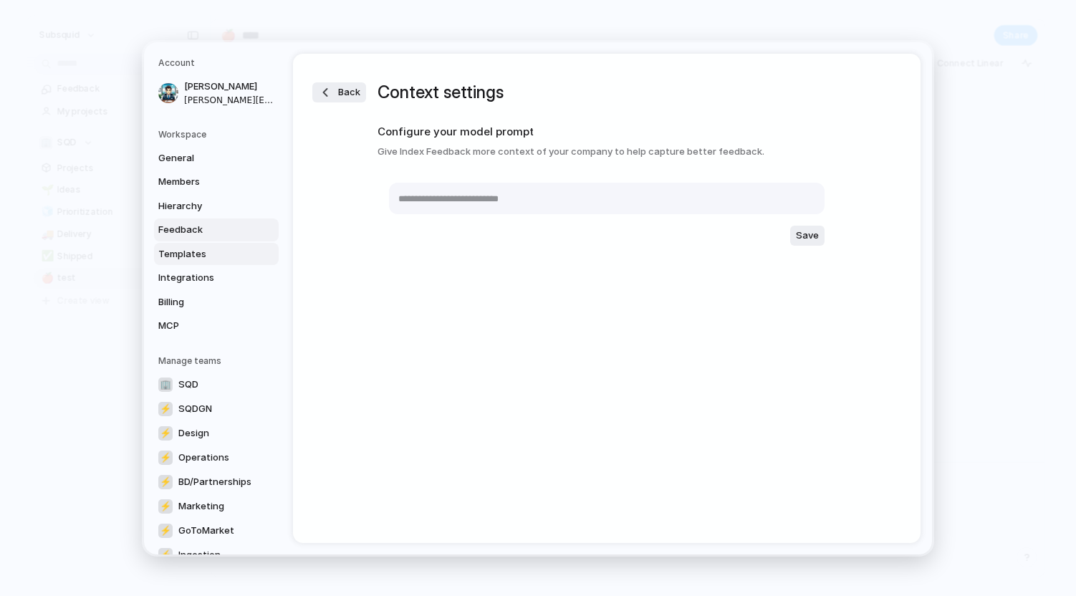
click at [217, 261] on link "Templates" at bounding box center [216, 253] width 125 height 23
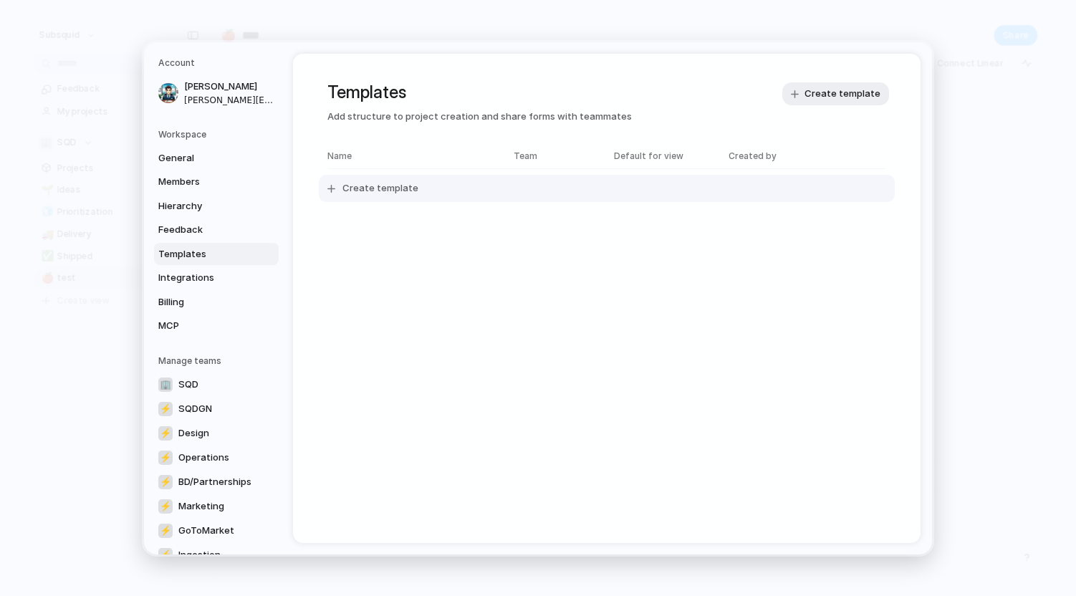
click at [395, 182] on span "Create template" at bounding box center [380, 188] width 76 height 14
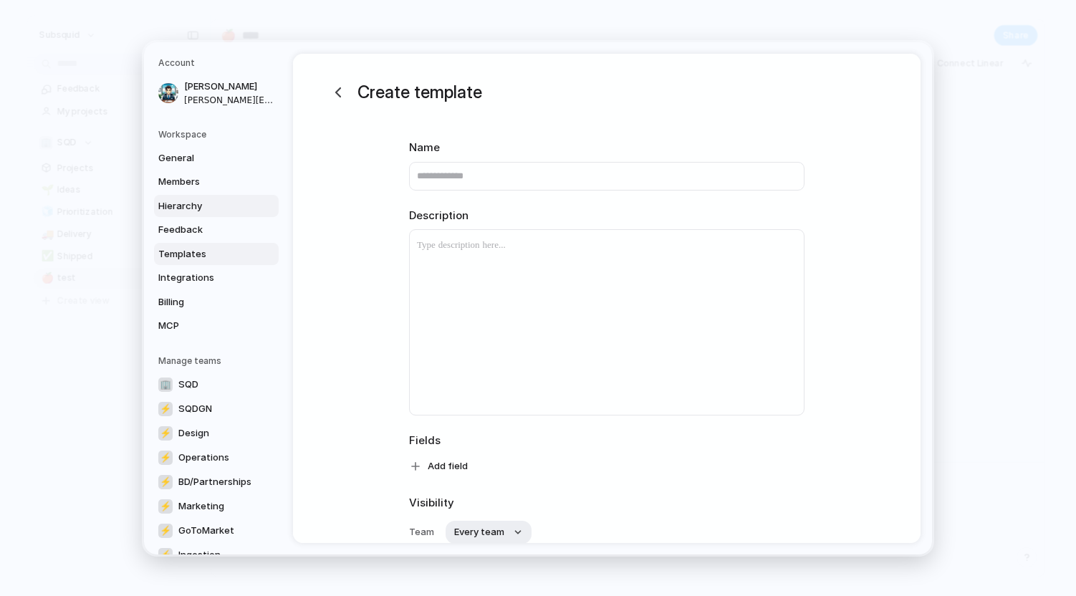
click at [185, 206] on span "Hierarchy" at bounding box center [204, 205] width 92 height 14
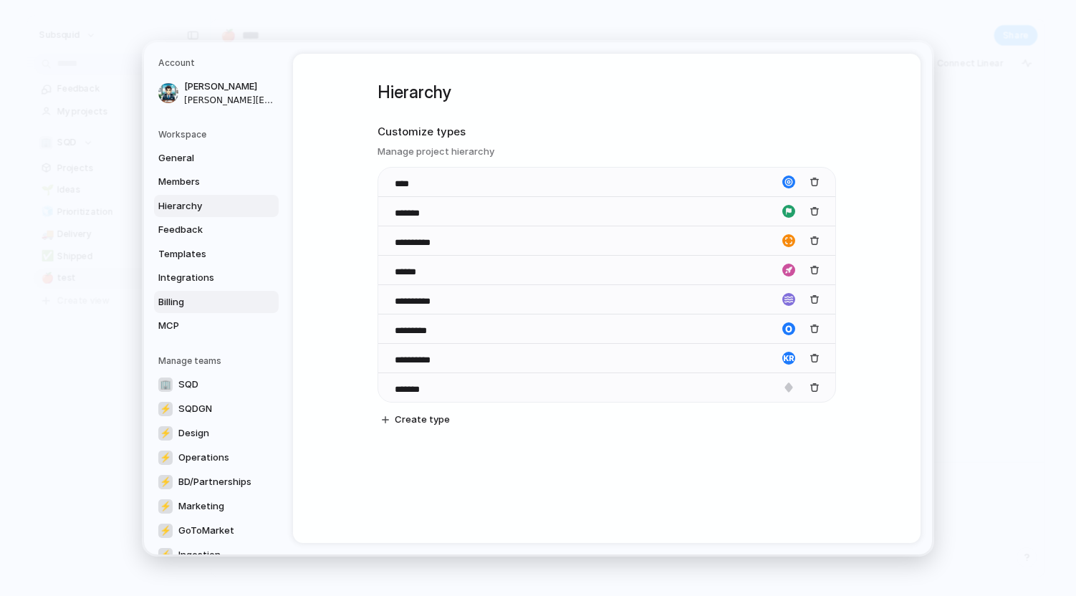
click at [183, 299] on span "Billing" at bounding box center [204, 301] width 92 height 14
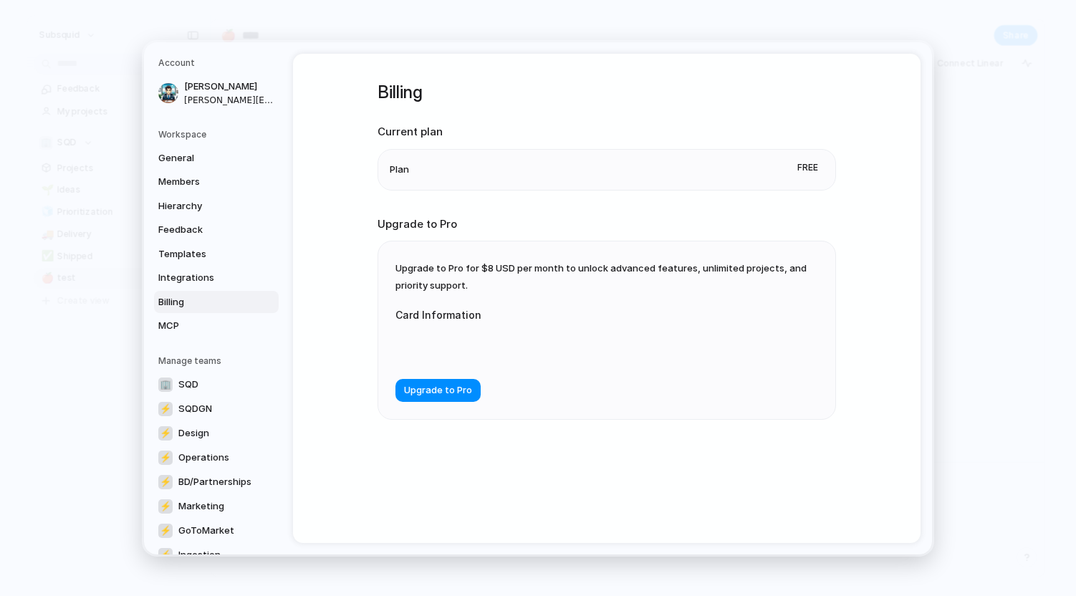
click at [184, 168] on div "General Members Hierarchy Feedback Templates Integrations Billing MCP" at bounding box center [218, 241] width 120 height 191
click at [190, 159] on span "General" at bounding box center [204, 157] width 92 height 14
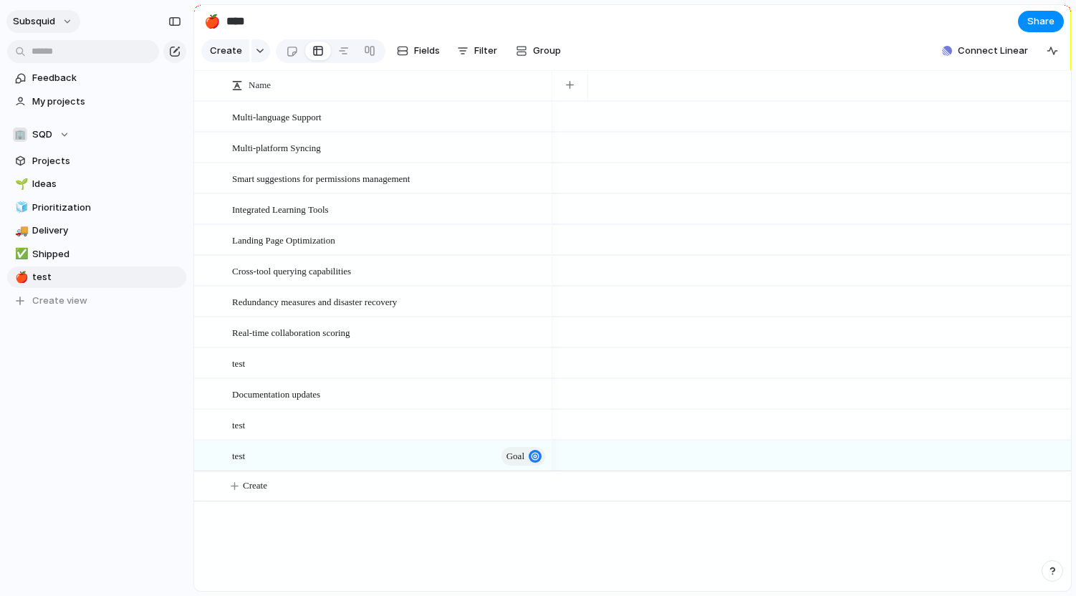
click at [63, 16] on button "Subsquid" at bounding box center [43, 21] width 74 height 23
click at [73, 54] on li "Settings" at bounding box center [69, 53] width 119 height 23
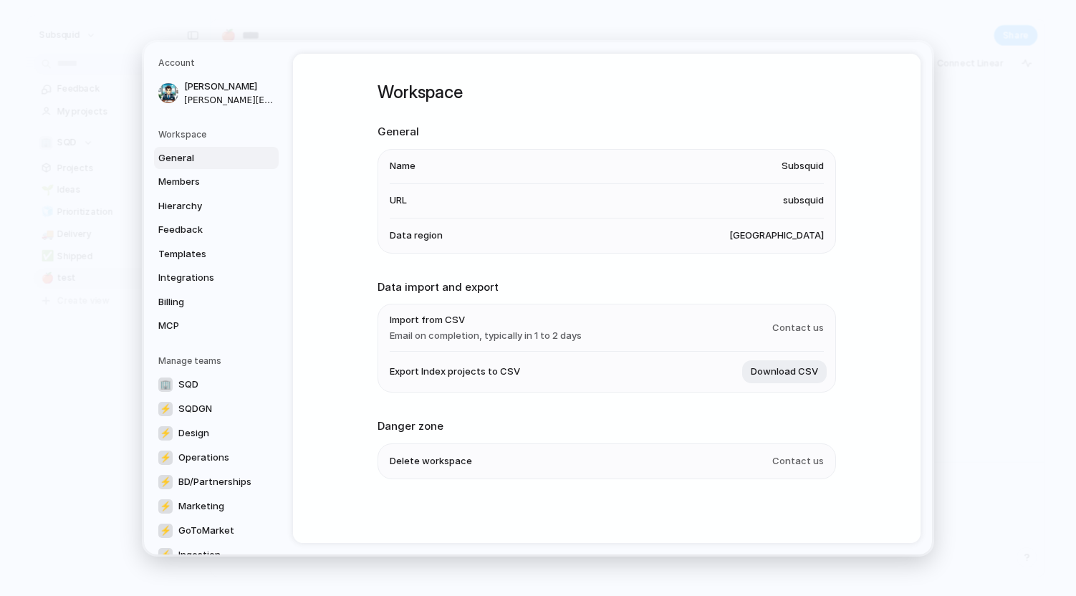
scroll to position [3, 0]
click at [201, 277] on span "Integrations" at bounding box center [204, 278] width 92 height 14
